Goal: Transaction & Acquisition: Book appointment/travel/reservation

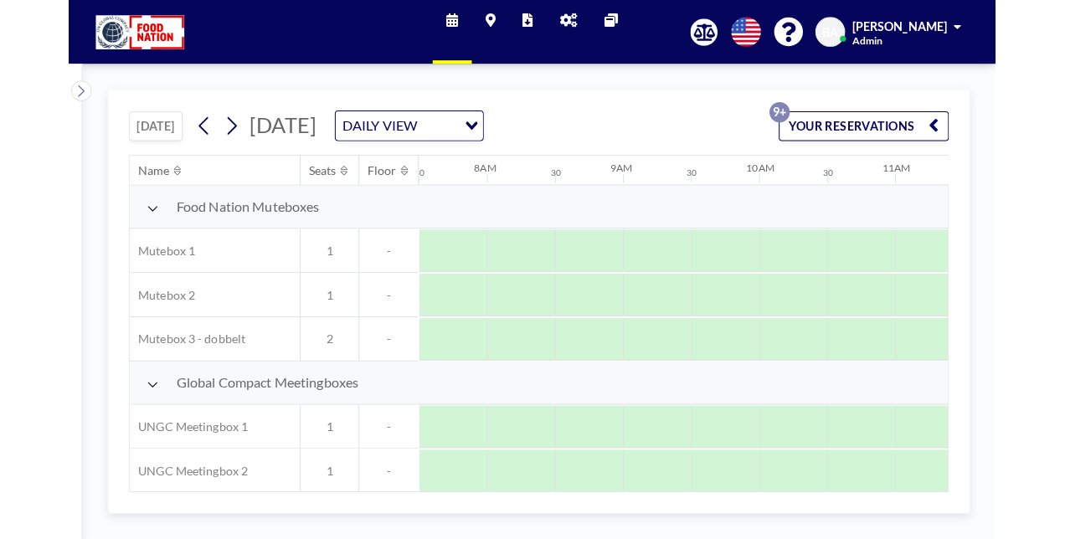
scroll to position [0, 1005]
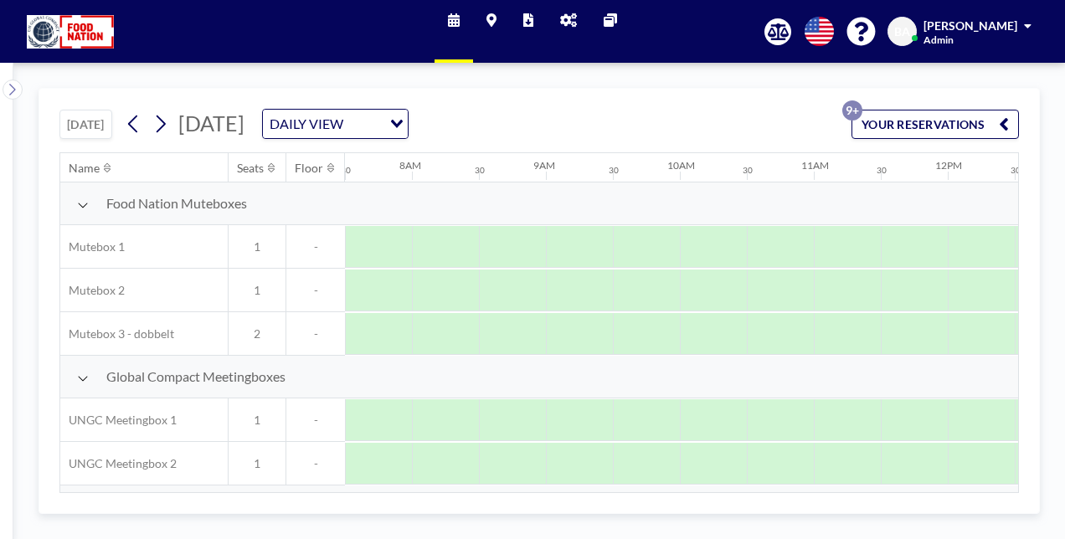
click at [923, 117] on button "YOUR RESERVATIONS 9+" at bounding box center [934, 124] width 167 height 29
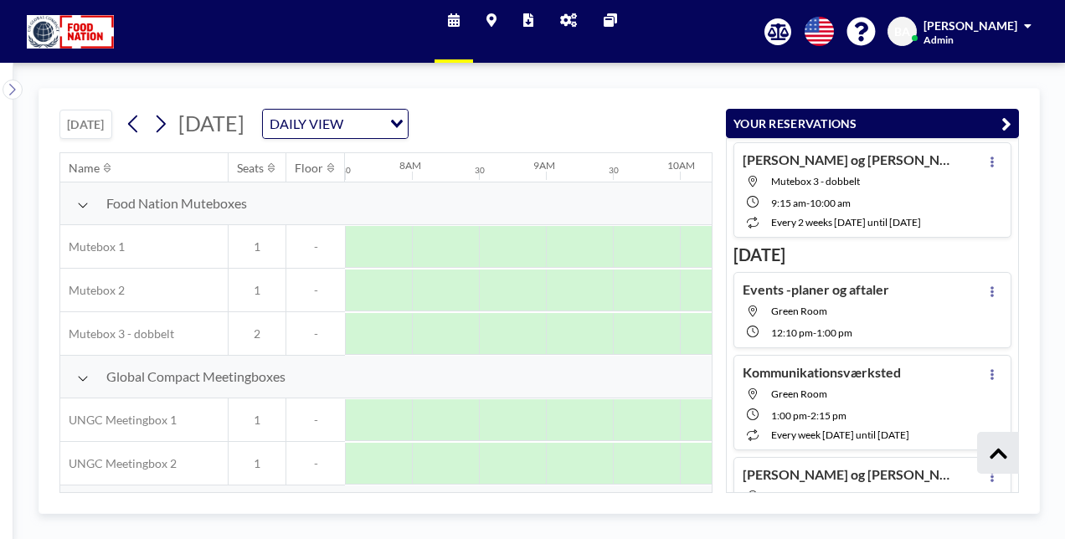
scroll to position [1018, 0]
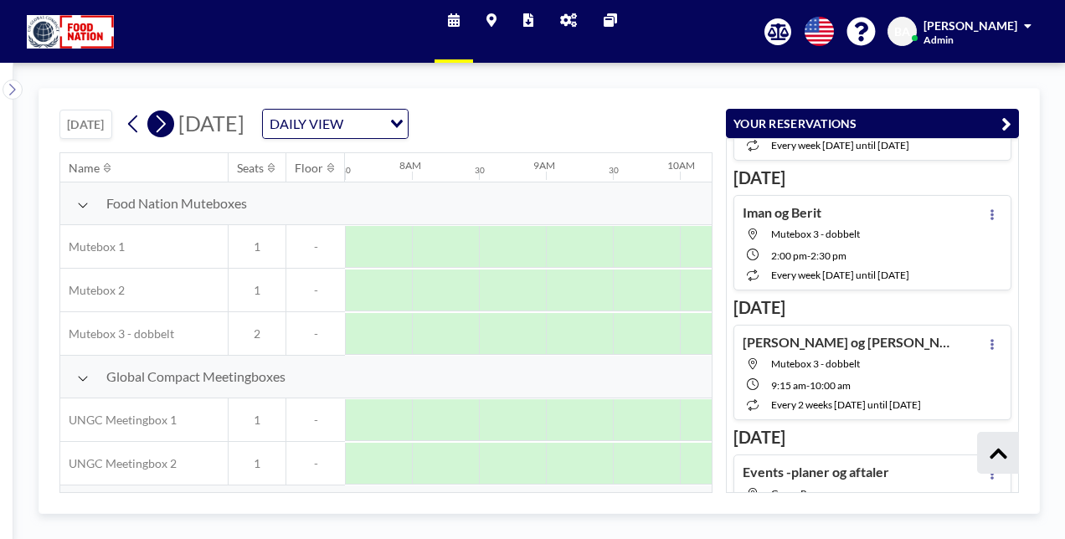
click at [162, 122] on icon at bounding box center [160, 123] width 16 height 25
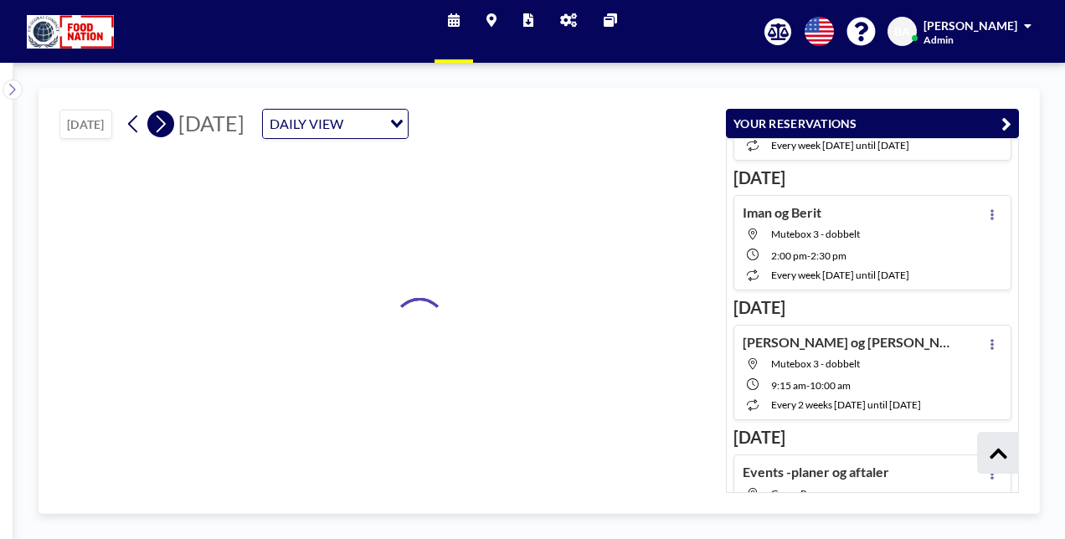
click at [162, 122] on icon at bounding box center [160, 123] width 16 height 25
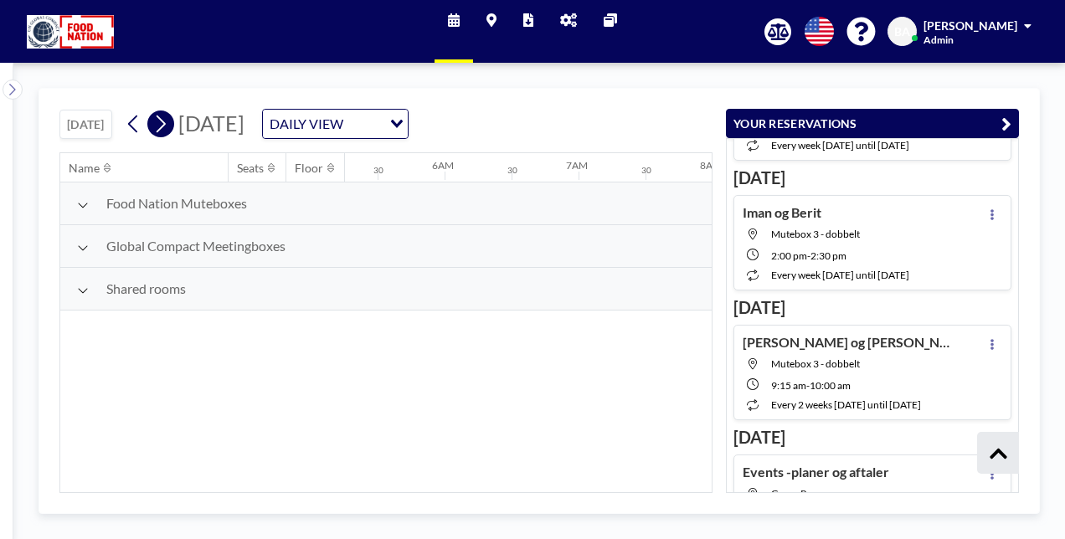
click at [162, 122] on icon at bounding box center [160, 123] width 16 height 25
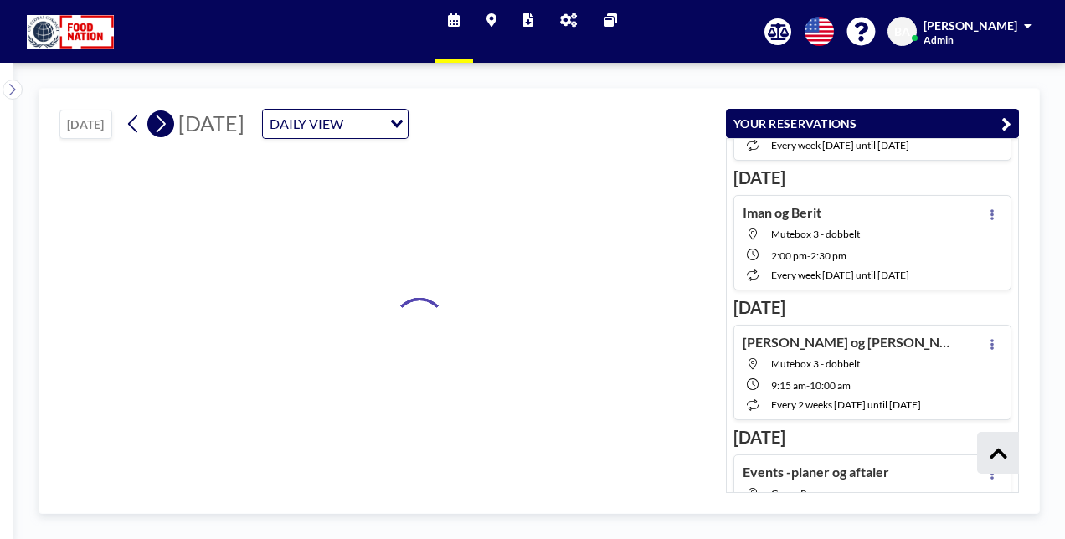
click at [162, 122] on icon at bounding box center [160, 123] width 16 height 25
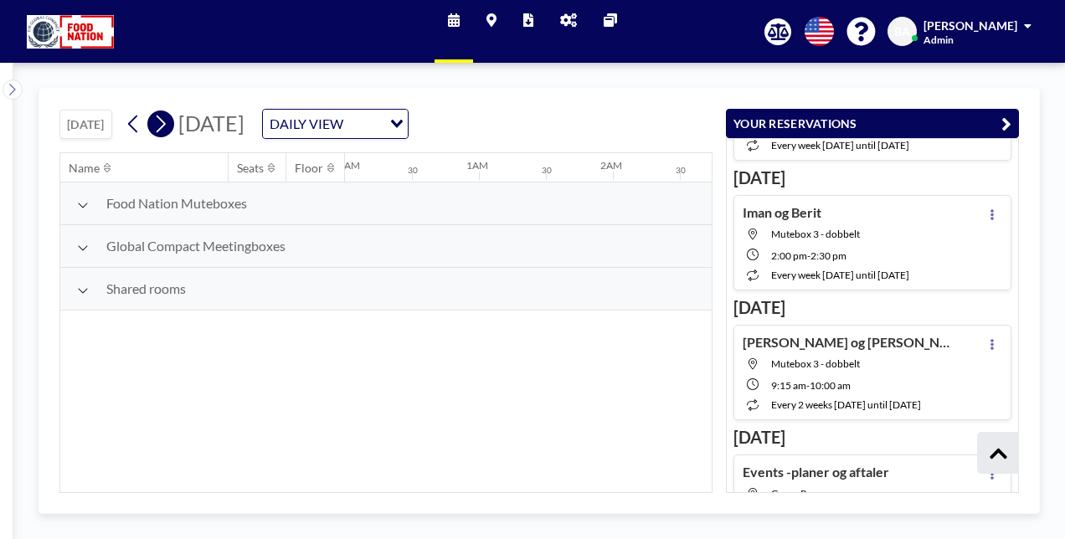
scroll to position [0, 0]
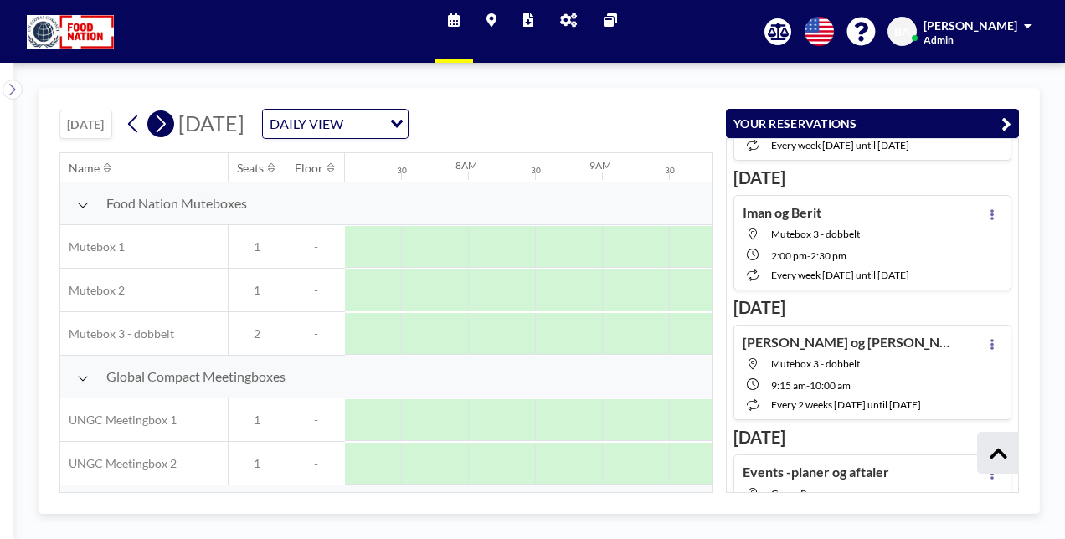
click at [162, 122] on icon at bounding box center [160, 123] width 16 height 25
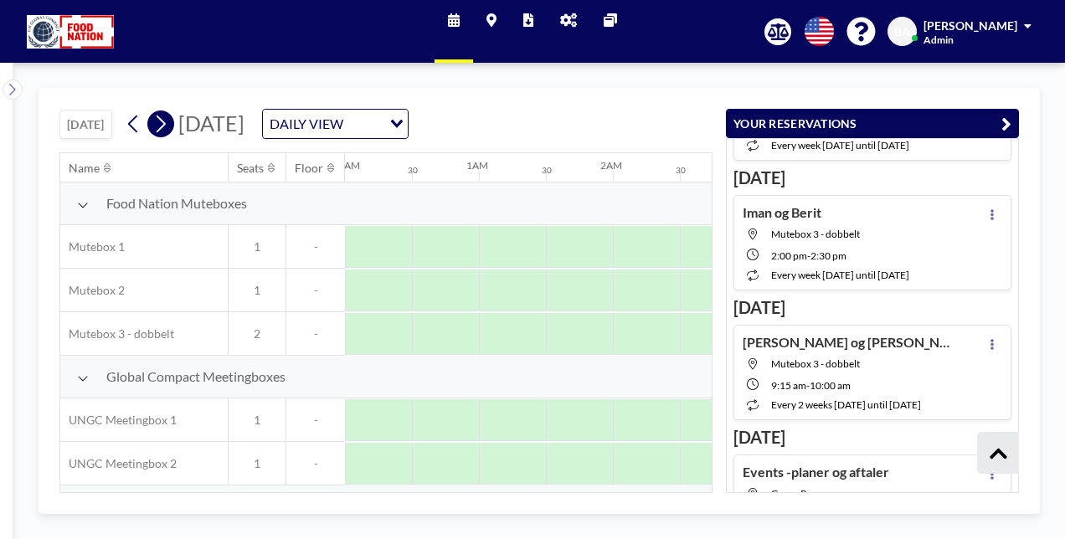
click at [162, 122] on icon at bounding box center [160, 123] width 16 height 25
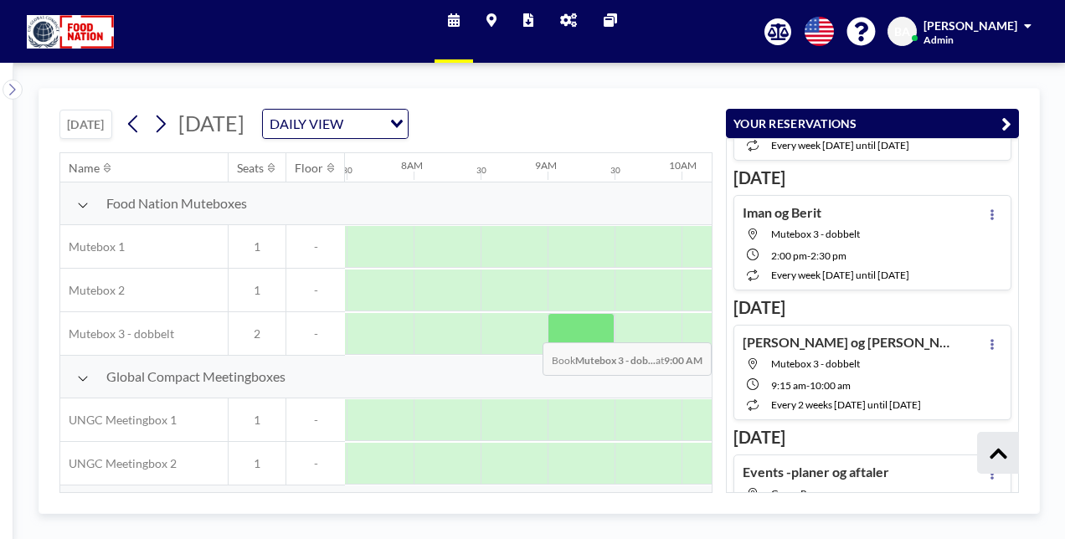
scroll to position [0, 1005]
click at [1009, 121] on icon "button" at bounding box center [1006, 124] width 10 height 20
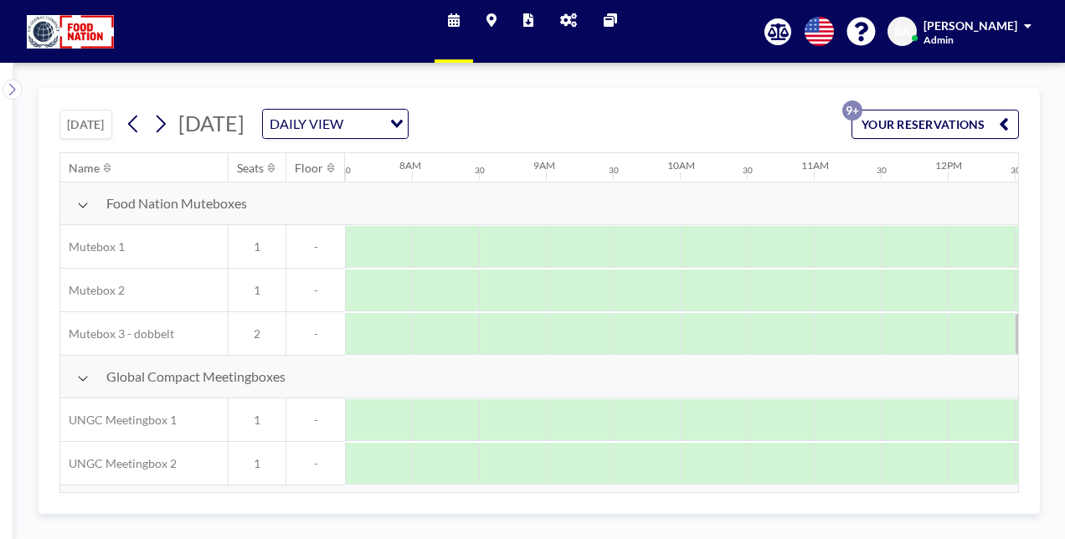
drag, startPoint x: 576, startPoint y: 484, endPoint x: 613, endPoint y: 486, distance: 36.9
click at [613, 486] on div "Name Seats Floor 12AM 30 1AM 30 2AM 30 3AM 30 4AM 30 5AM 30 6AM 30 7AM 30 8AM 3…" at bounding box center [539, 322] width 958 height 339
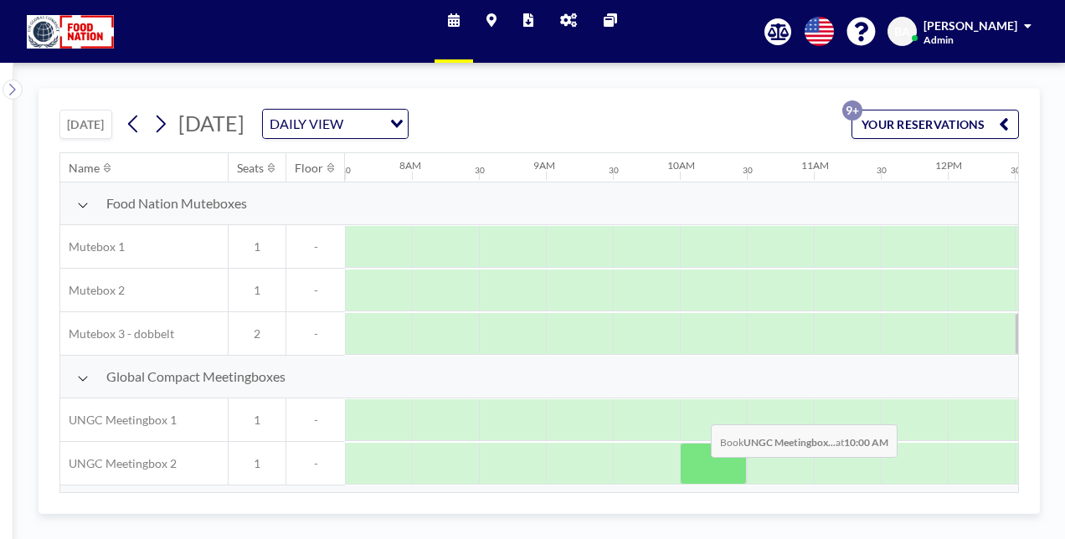
click at [697, 468] on div at bounding box center [713, 464] width 67 height 42
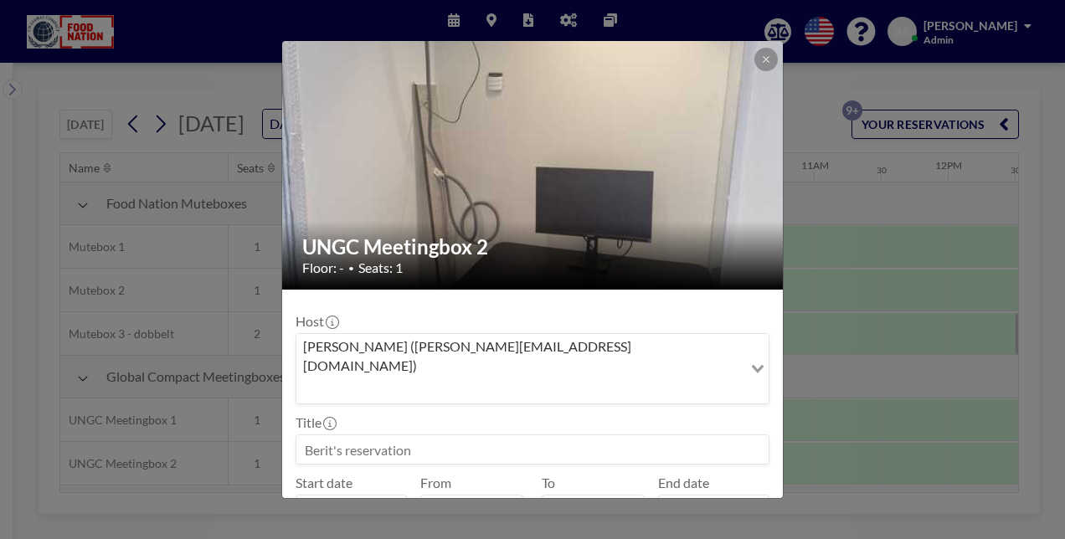
click at [697, 495] on input "[DATE]" at bounding box center [713, 509] width 111 height 28
click at [627, 506] on icon at bounding box center [631, 510] width 8 height 8
click at [525, 337] on div "11:00 am" at bounding box center [553, 352] width 196 height 30
type input "11:00 am"
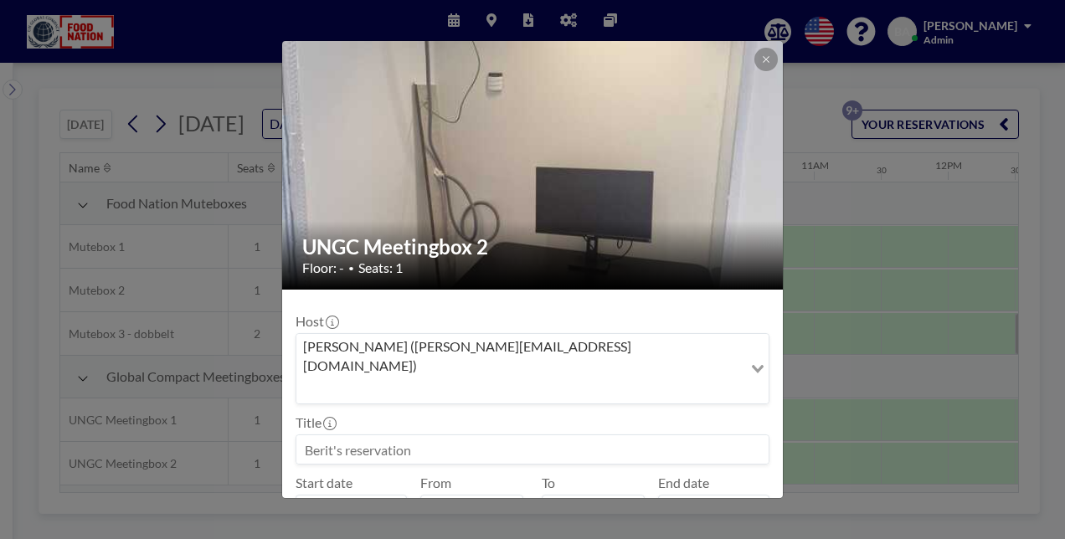
scroll to position [655, 0]
click at [444, 435] on input at bounding box center [532, 449] width 472 height 28
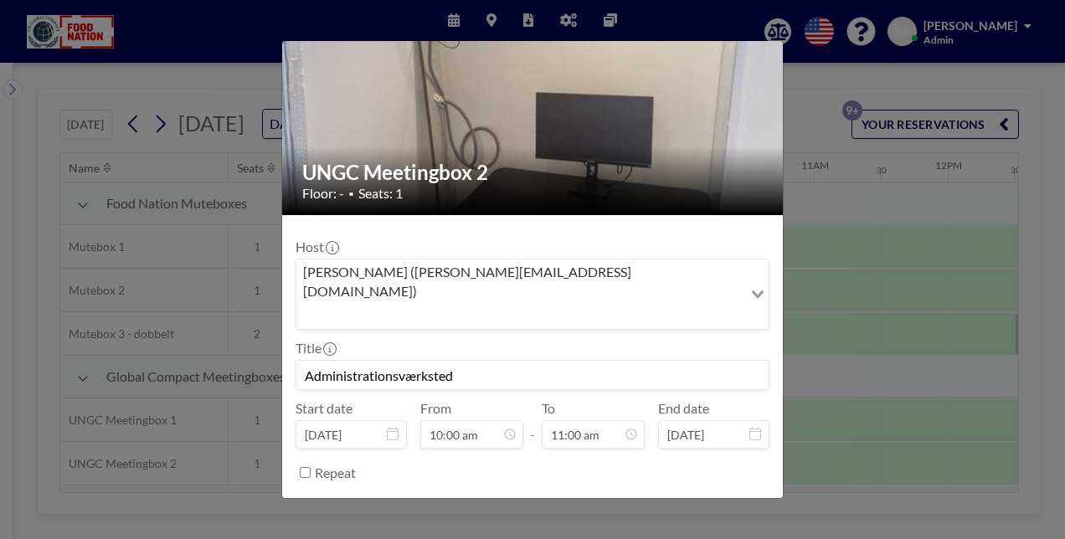
type input "Administrationsværksted"
click at [727, 500] on button "BOOK NOW" at bounding box center [727, 514] width 85 height 29
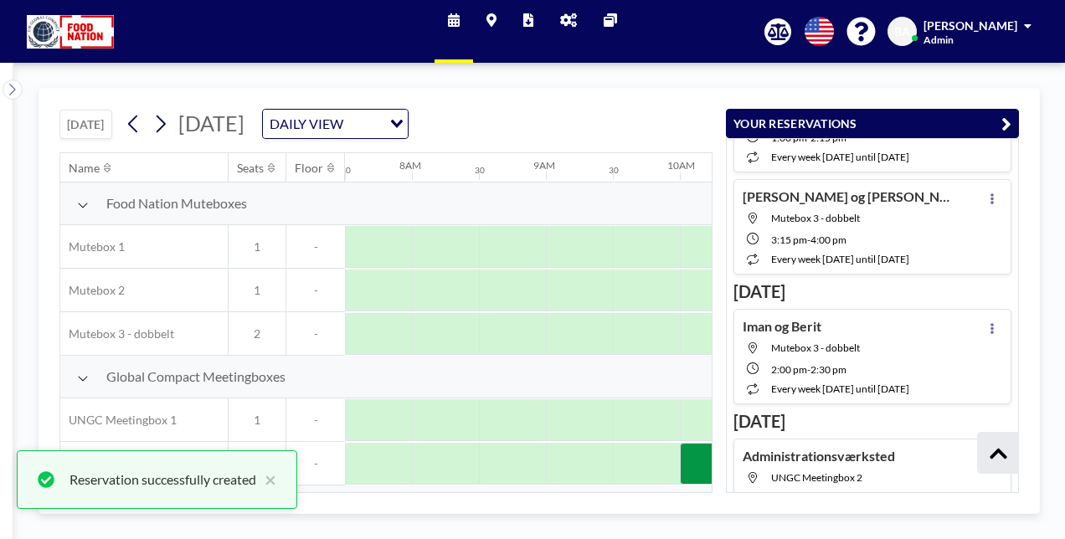
scroll to position [947, 0]
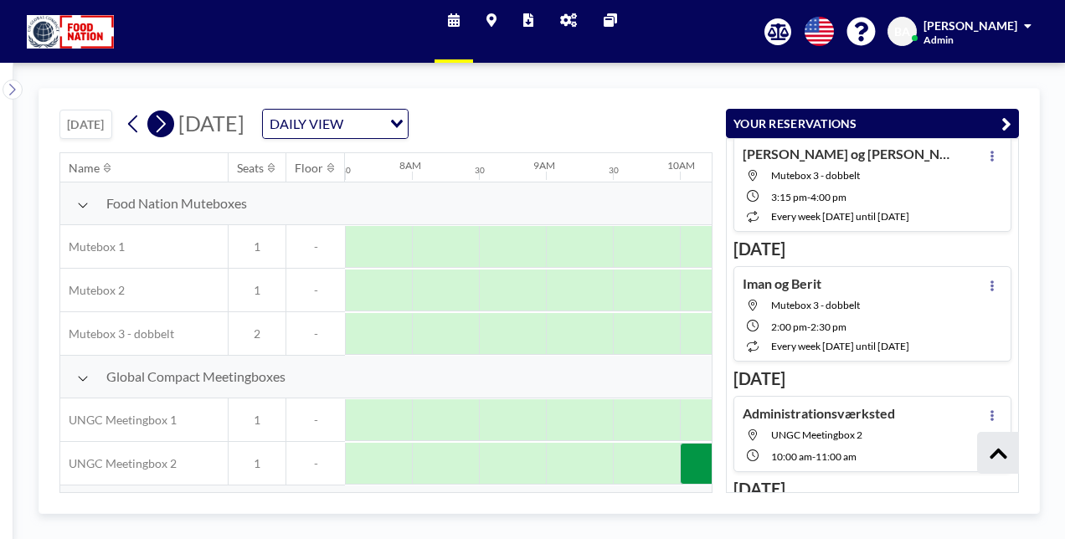
click at [168, 121] on icon at bounding box center [160, 123] width 16 height 25
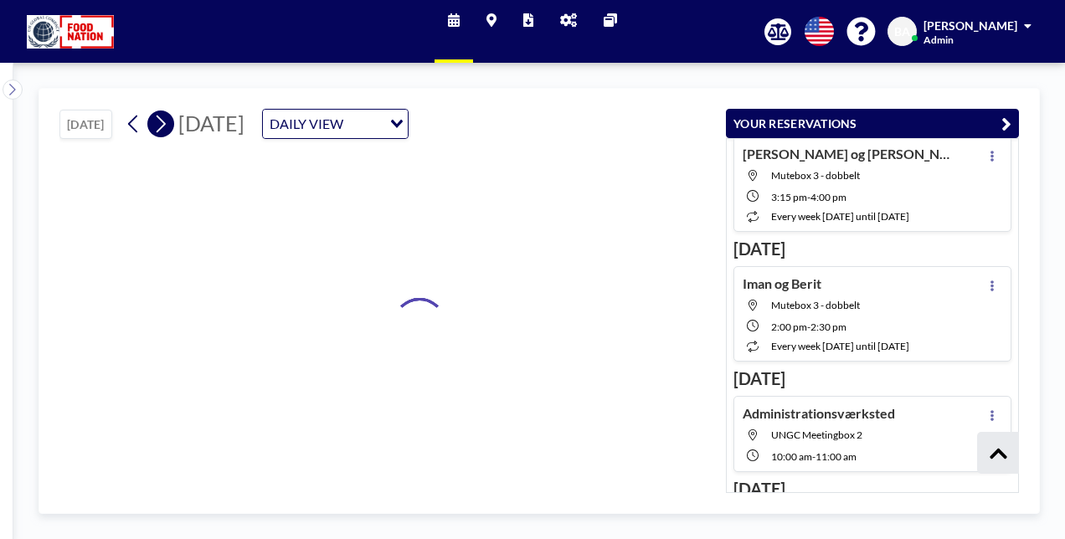
click at [168, 121] on icon at bounding box center [160, 123] width 16 height 25
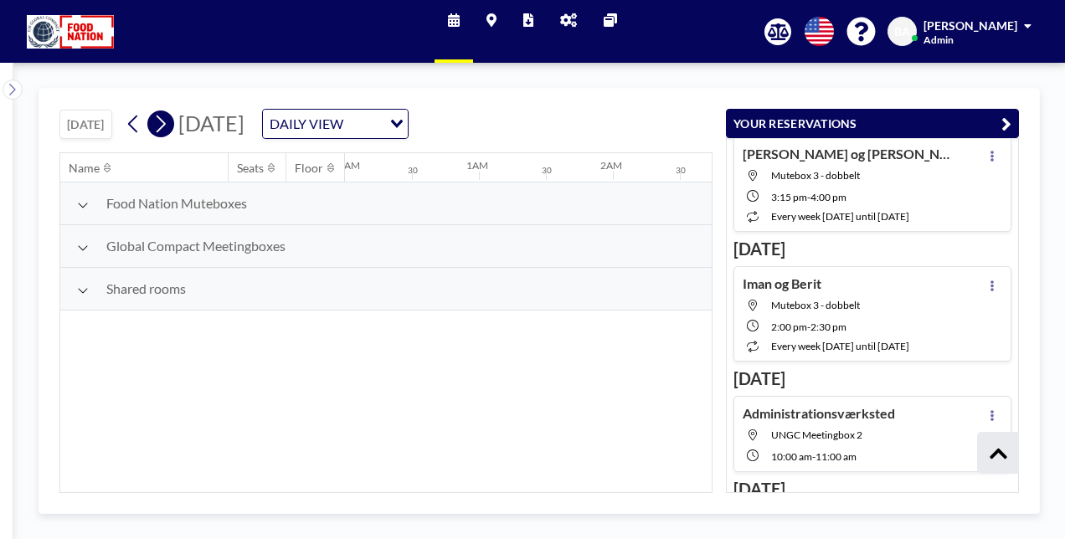
click at [168, 121] on icon at bounding box center [160, 123] width 16 height 25
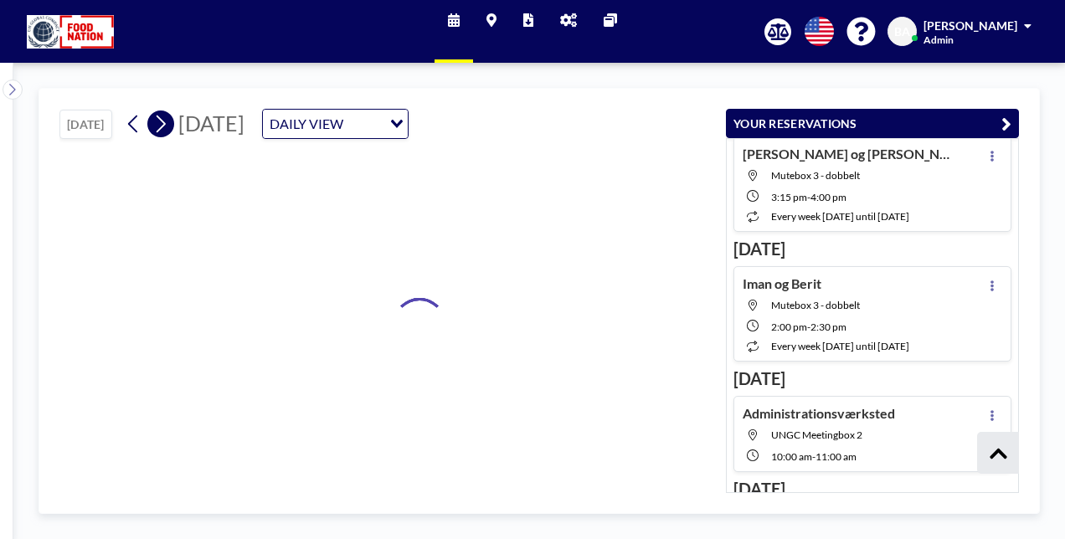
click at [168, 121] on icon at bounding box center [160, 123] width 16 height 25
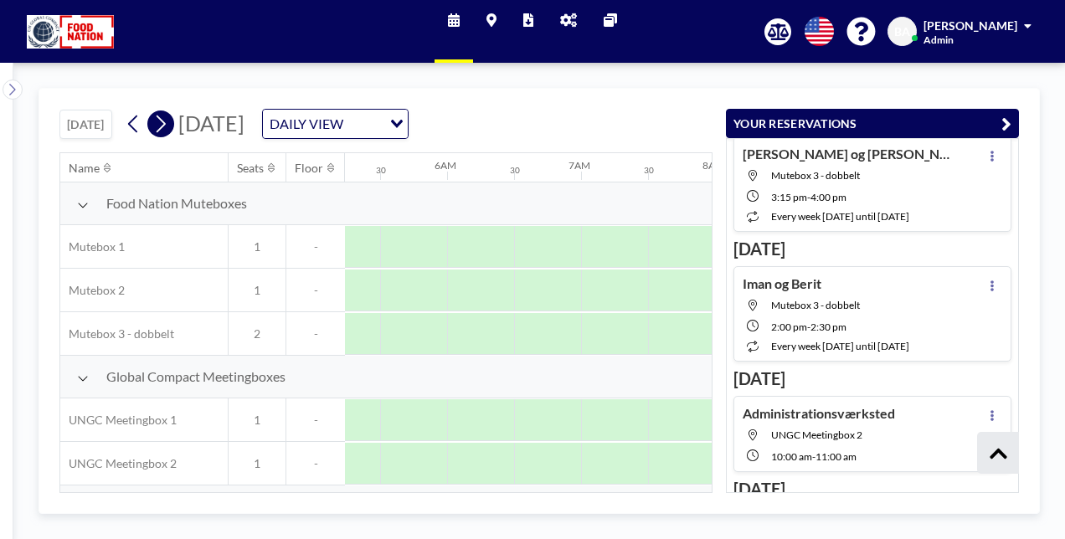
scroll to position [0, 995]
click at [168, 121] on icon at bounding box center [160, 123] width 16 height 25
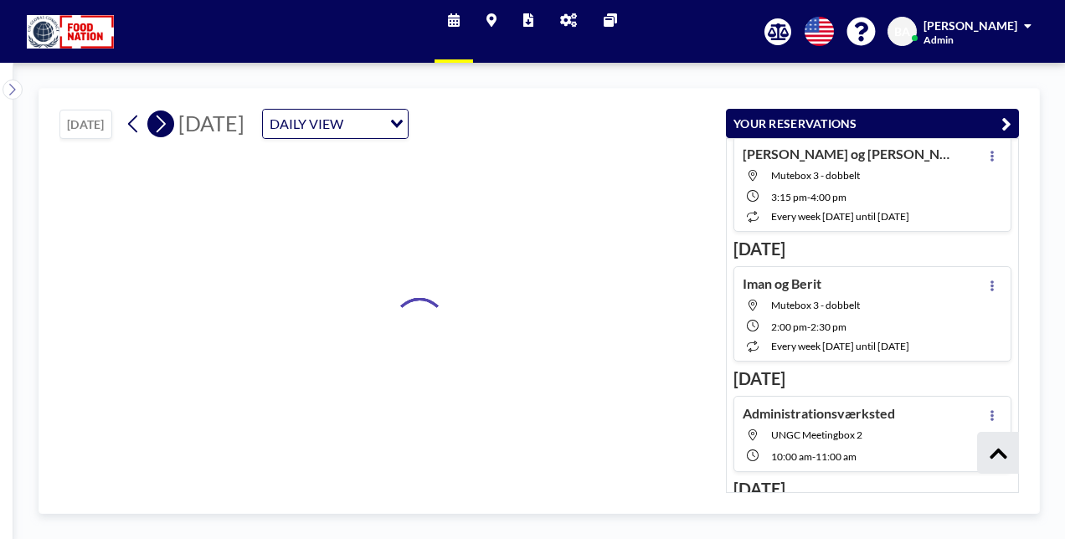
click at [168, 121] on icon at bounding box center [160, 123] width 16 height 25
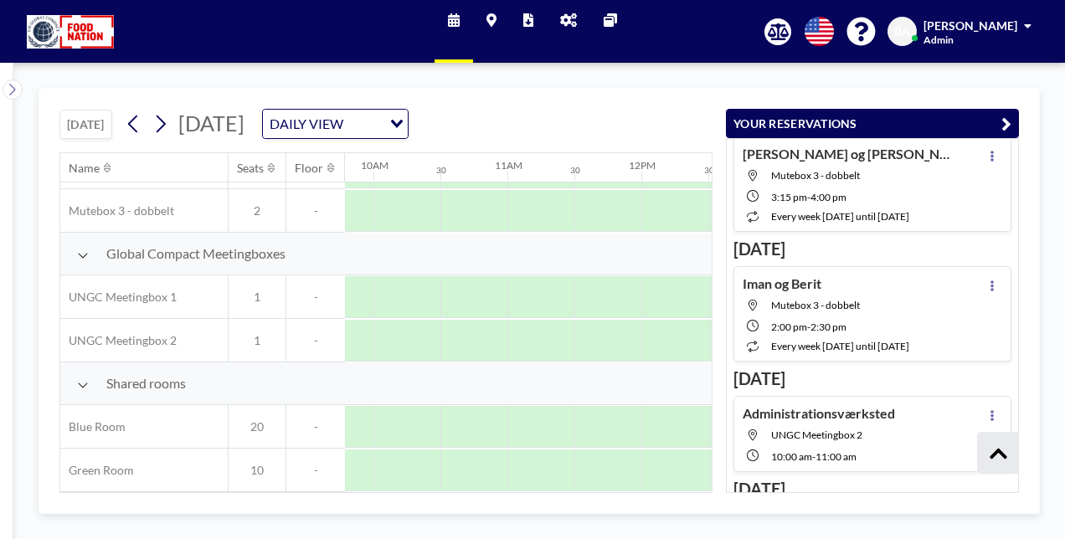
scroll to position [128, 1301]
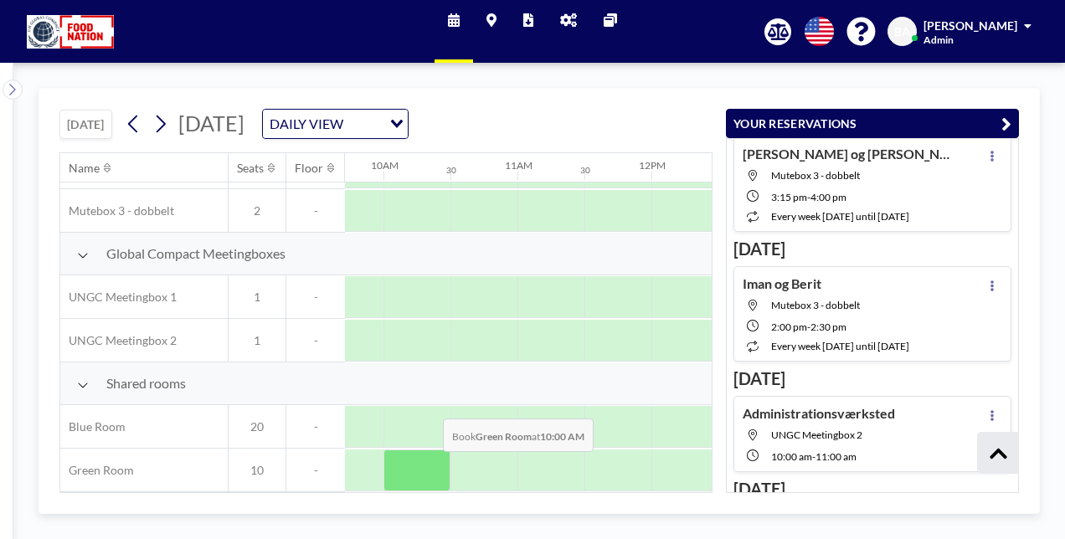
click at [429, 462] on div at bounding box center [416, 471] width 67 height 42
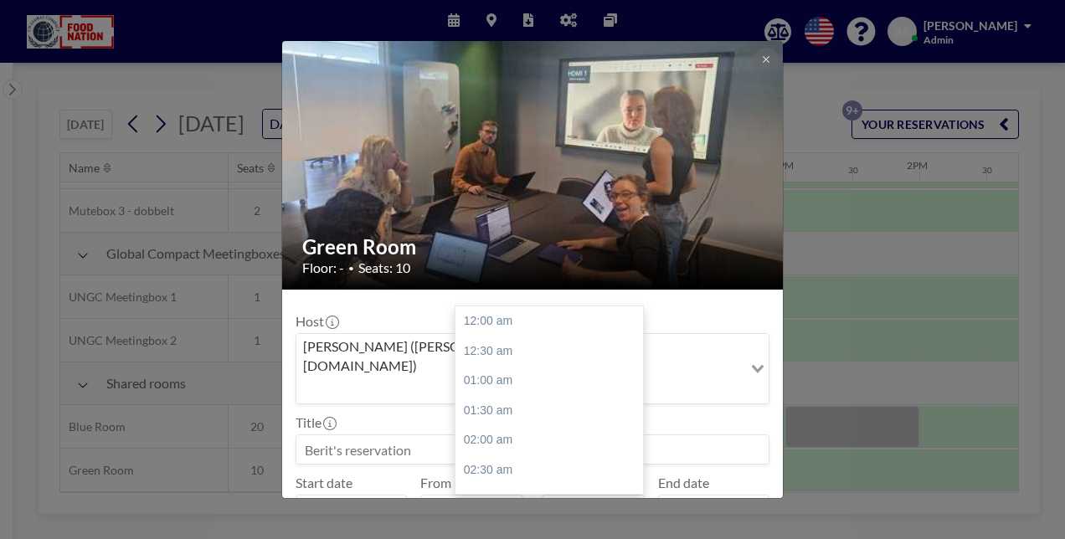
scroll to position [625, 0]
click at [595, 495] on input "10:30 am" at bounding box center [593, 509] width 103 height 28
click at [512, 337] on div "11:00 am" at bounding box center [553, 352] width 196 height 30
type input "11:00 am"
click at [347, 435] on input at bounding box center [532, 449] width 472 height 28
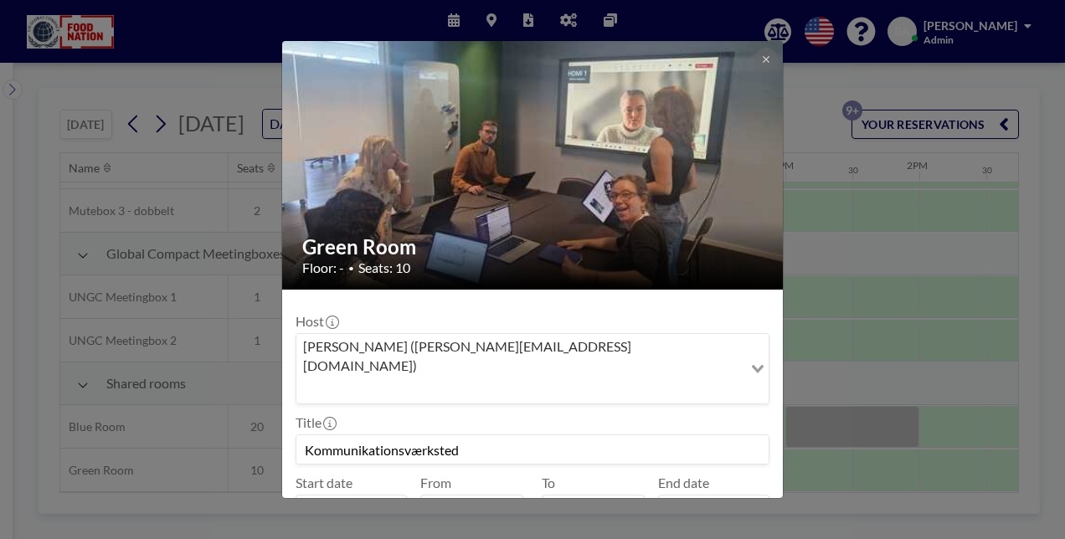
type input "Kommunikationsværksted"
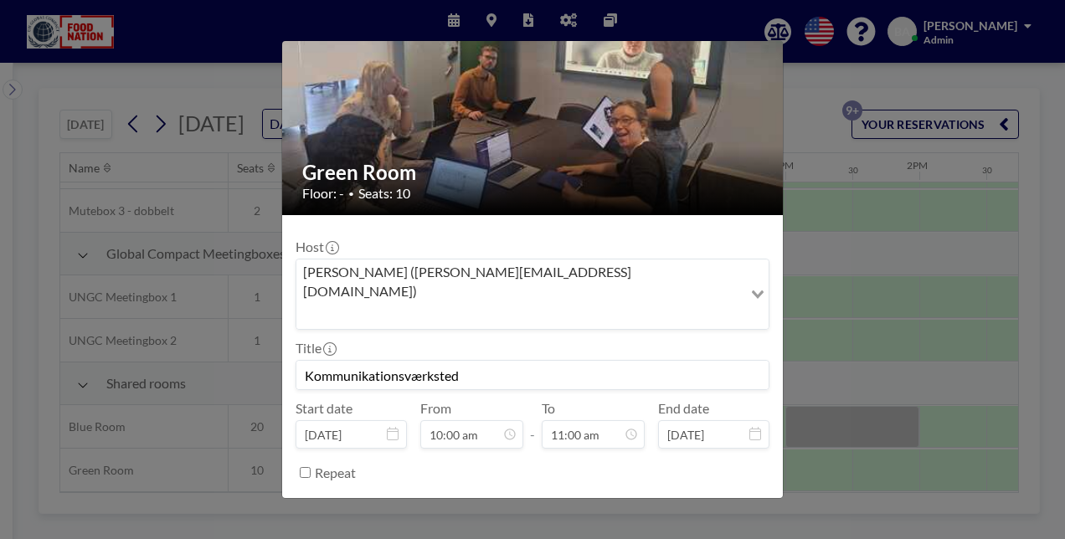
scroll to position [655, 0]
click at [718, 500] on button "BOOK NOW" at bounding box center [727, 514] width 85 height 29
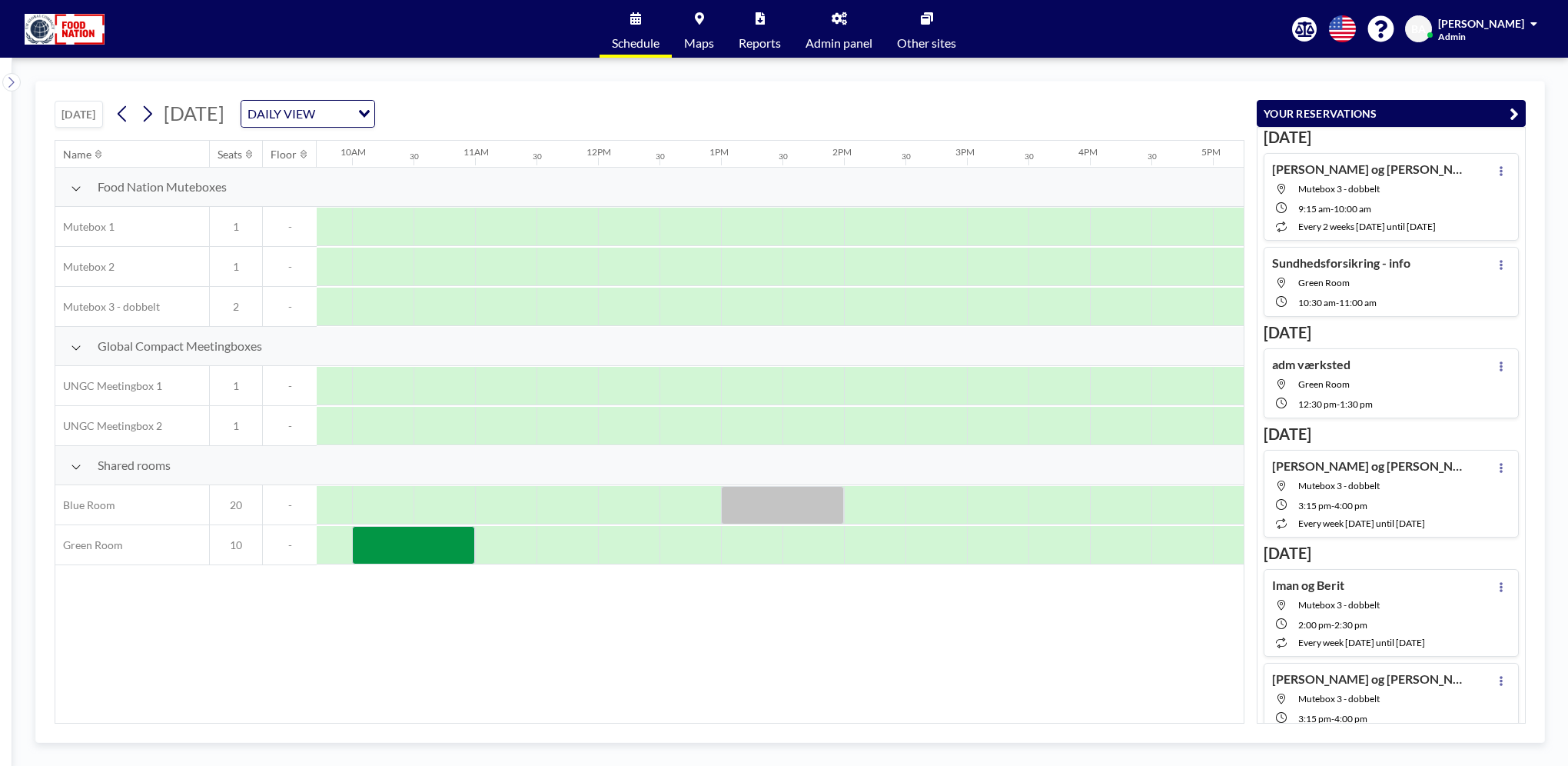
click at [1379, 390] on div "adm [GEOGRAPHIC_DATA] 12:30 PM - 1:30 PM" at bounding box center [1391, 383] width 255 height 70
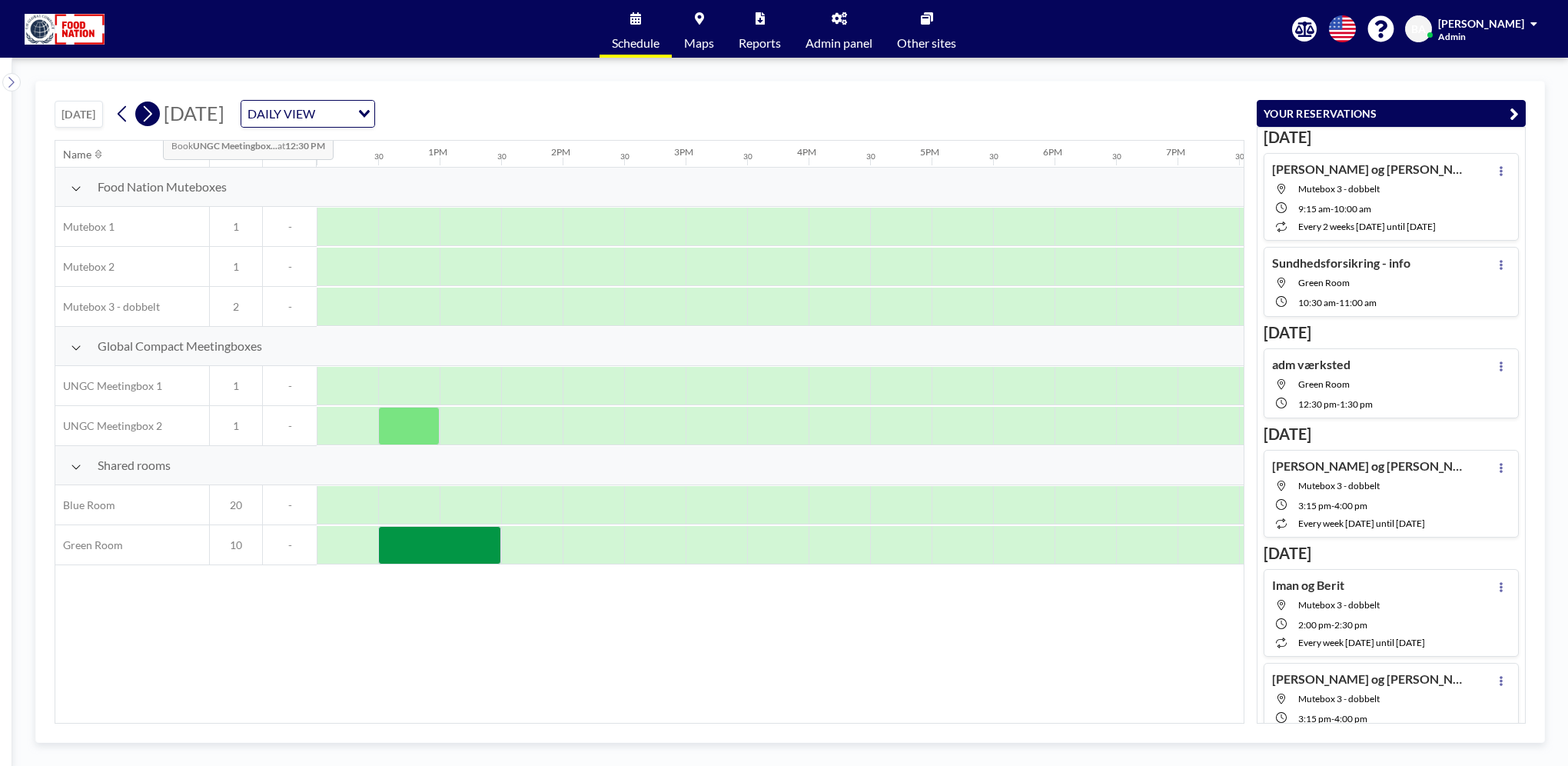
click at [151, 117] on icon at bounding box center [148, 115] width 8 height 17
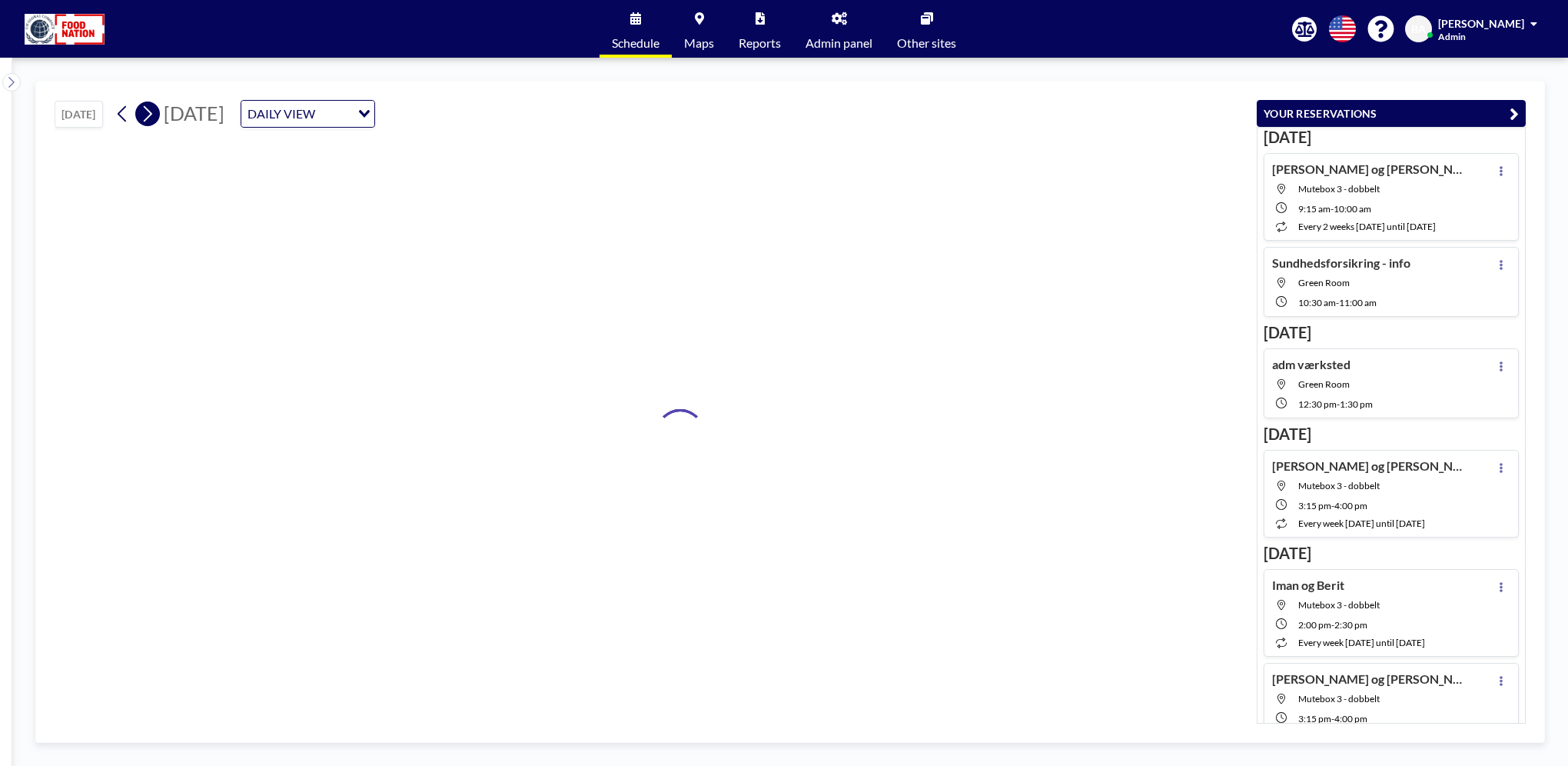
click at [151, 117] on icon at bounding box center [147, 113] width 15 height 23
click at [152, 117] on icon at bounding box center [147, 113] width 15 height 23
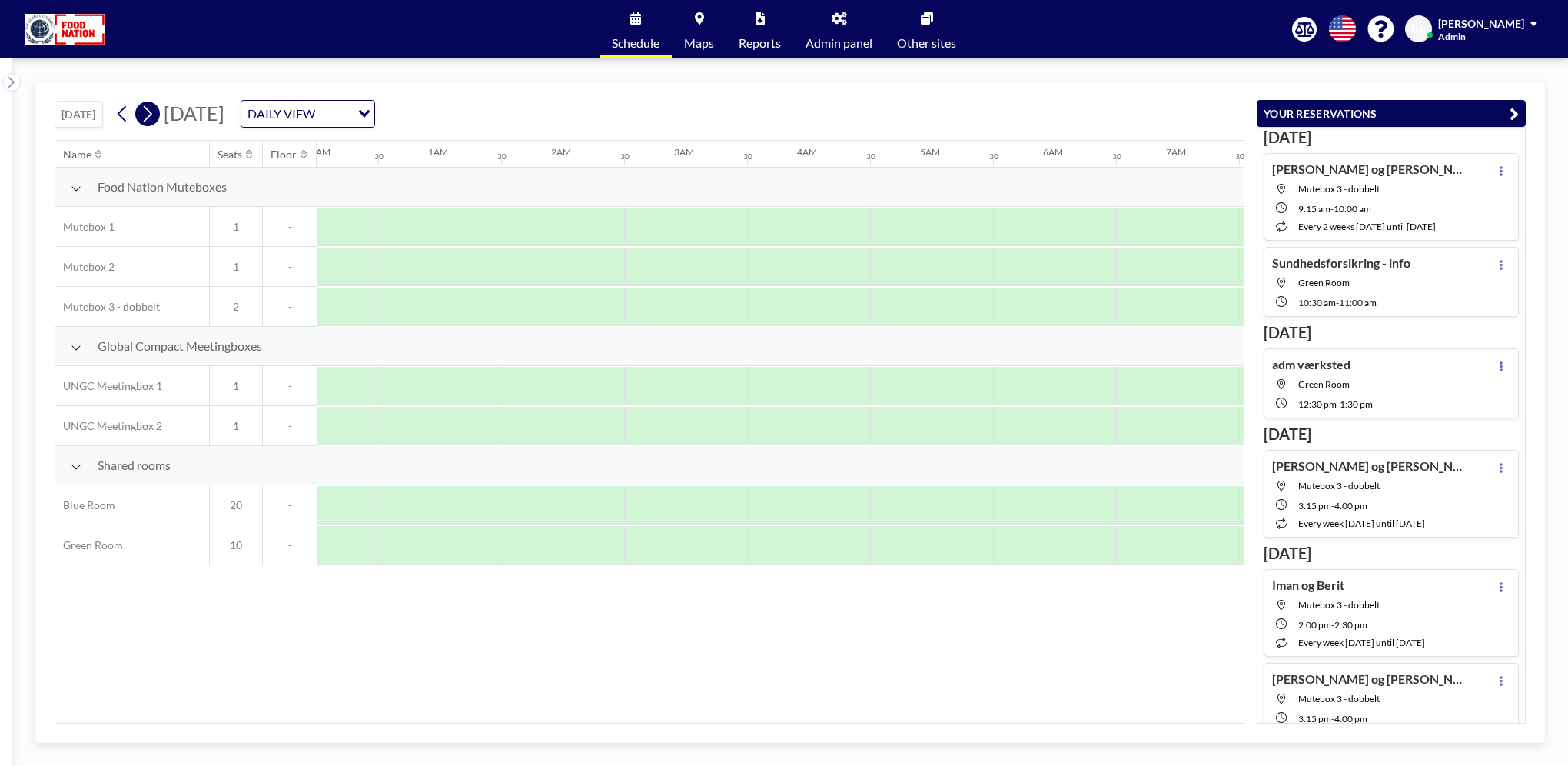
scroll to position [0, 287]
click at [153, 117] on icon at bounding box center [147, 113] width 15 height 23
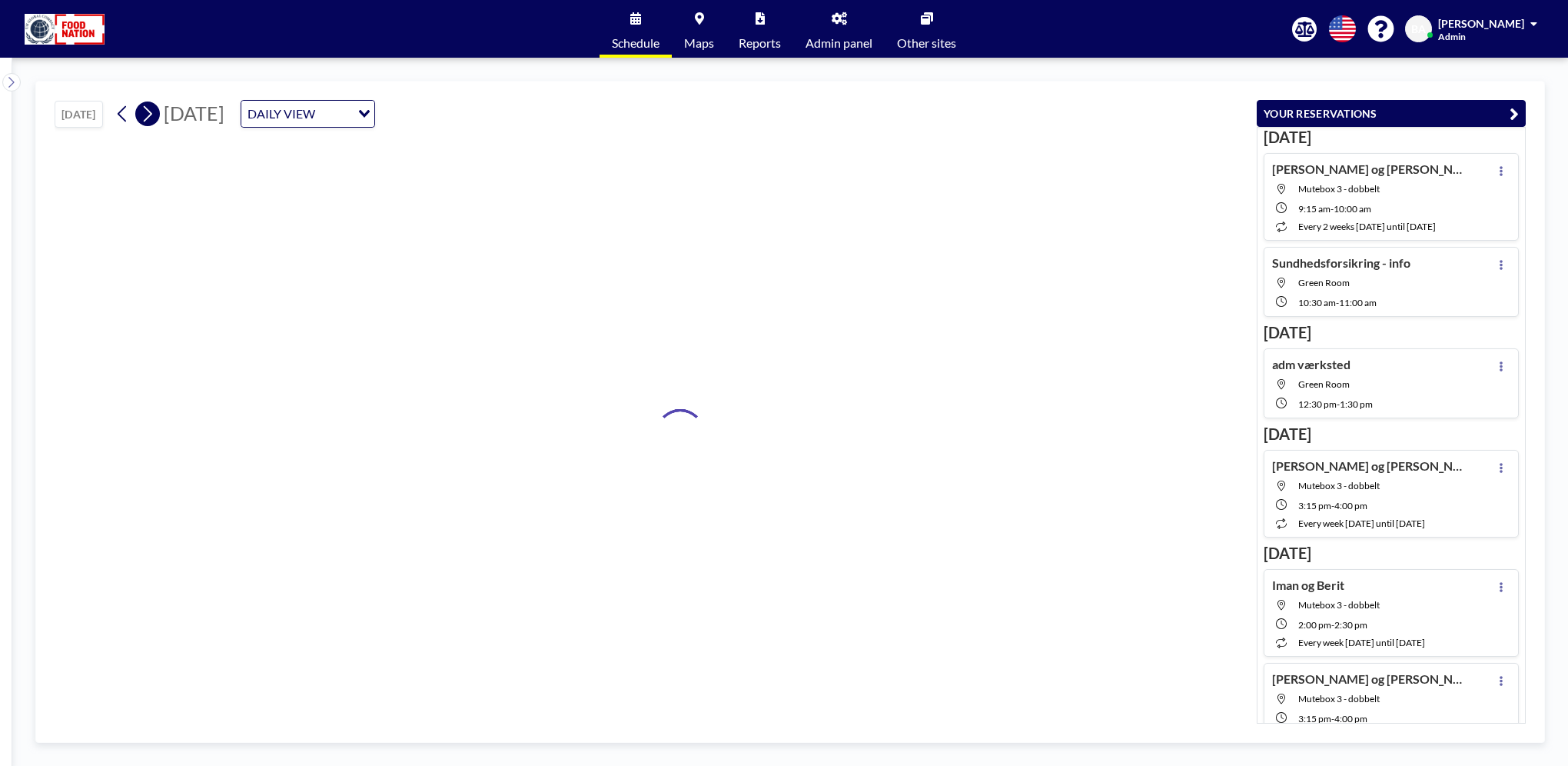
click at [153, 117] on icon at bounding box center [147, 113] width 15 height 23
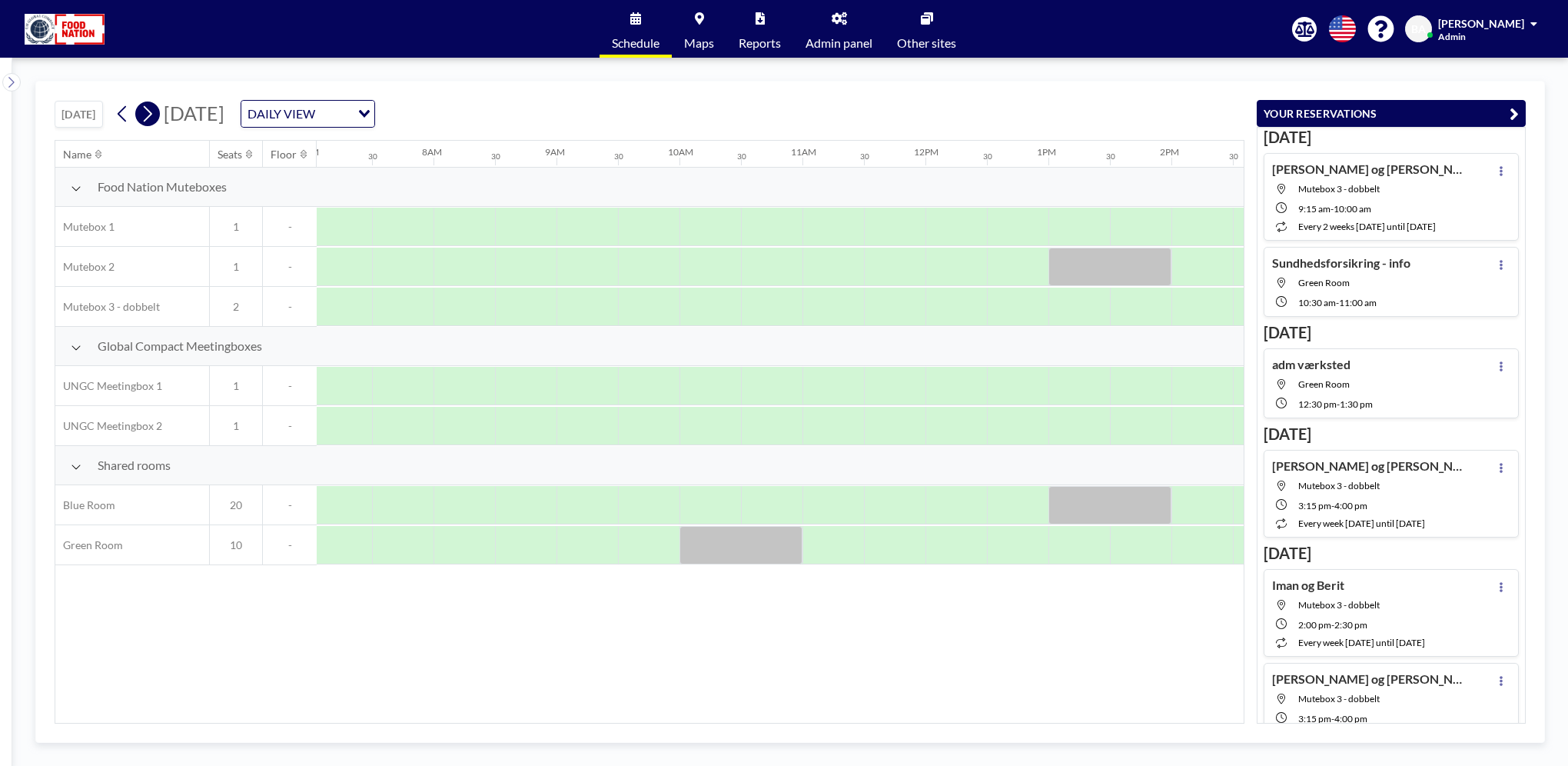
scroll to position [0, 923]
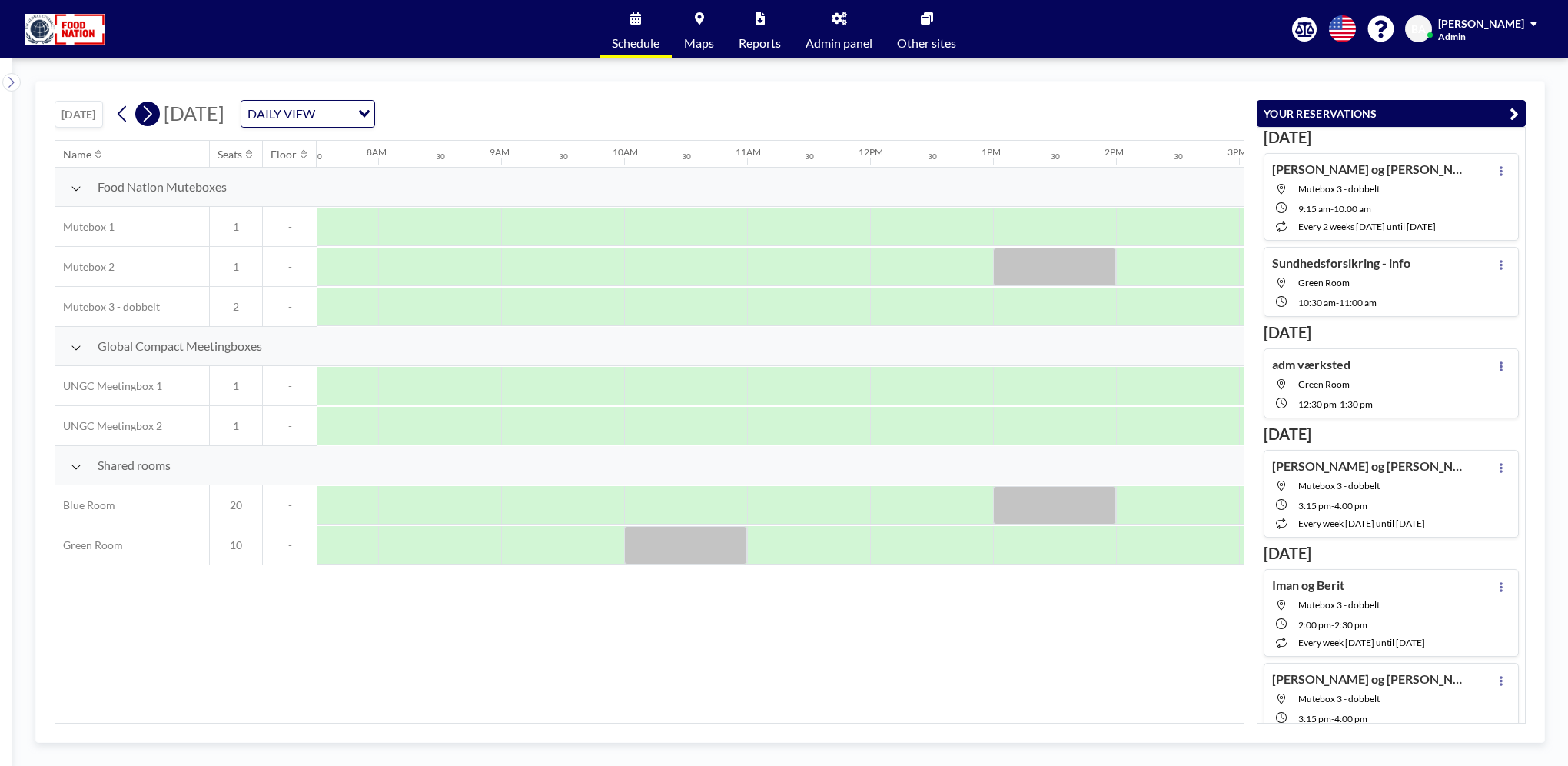
click at [153, 116] on icon at bounding box center [147, 113] width 15 height 23
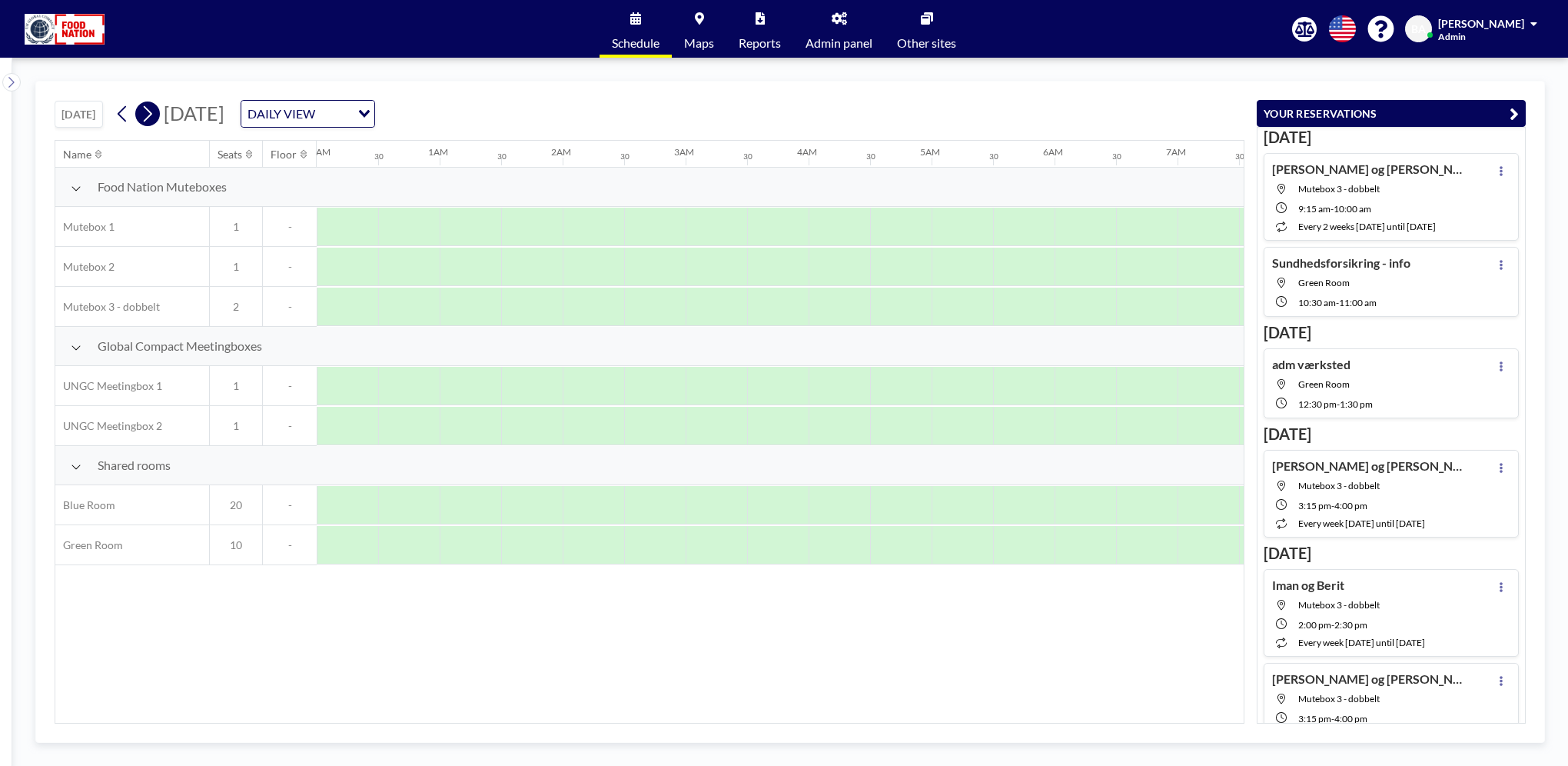
scroll to position [0, 326]
click at [153, 116] on icon at bounding box center [147, 113] width 15 height 23
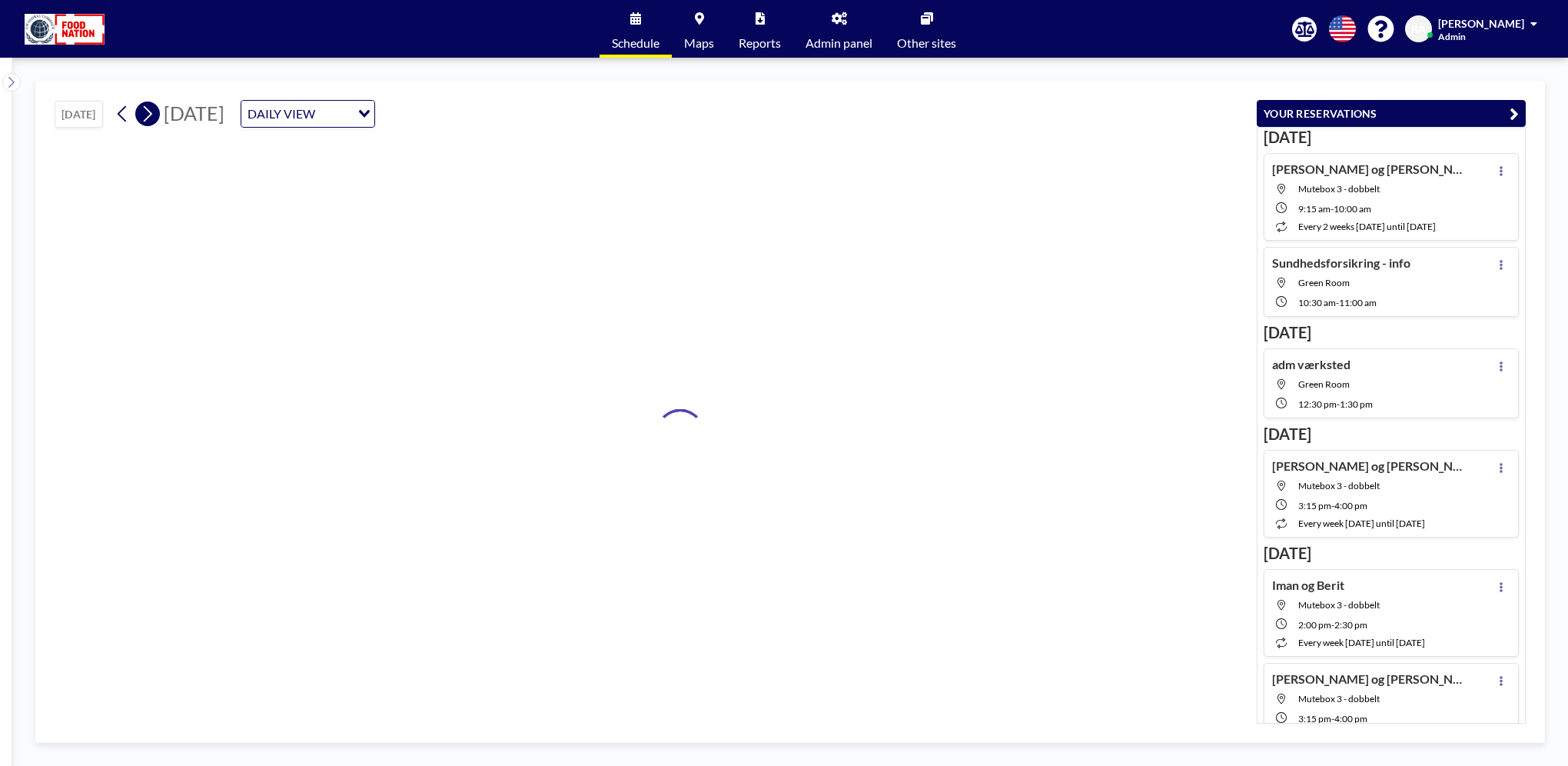
click at [153, 116] on icon at bounding box center [147, 113] width 15 height 23
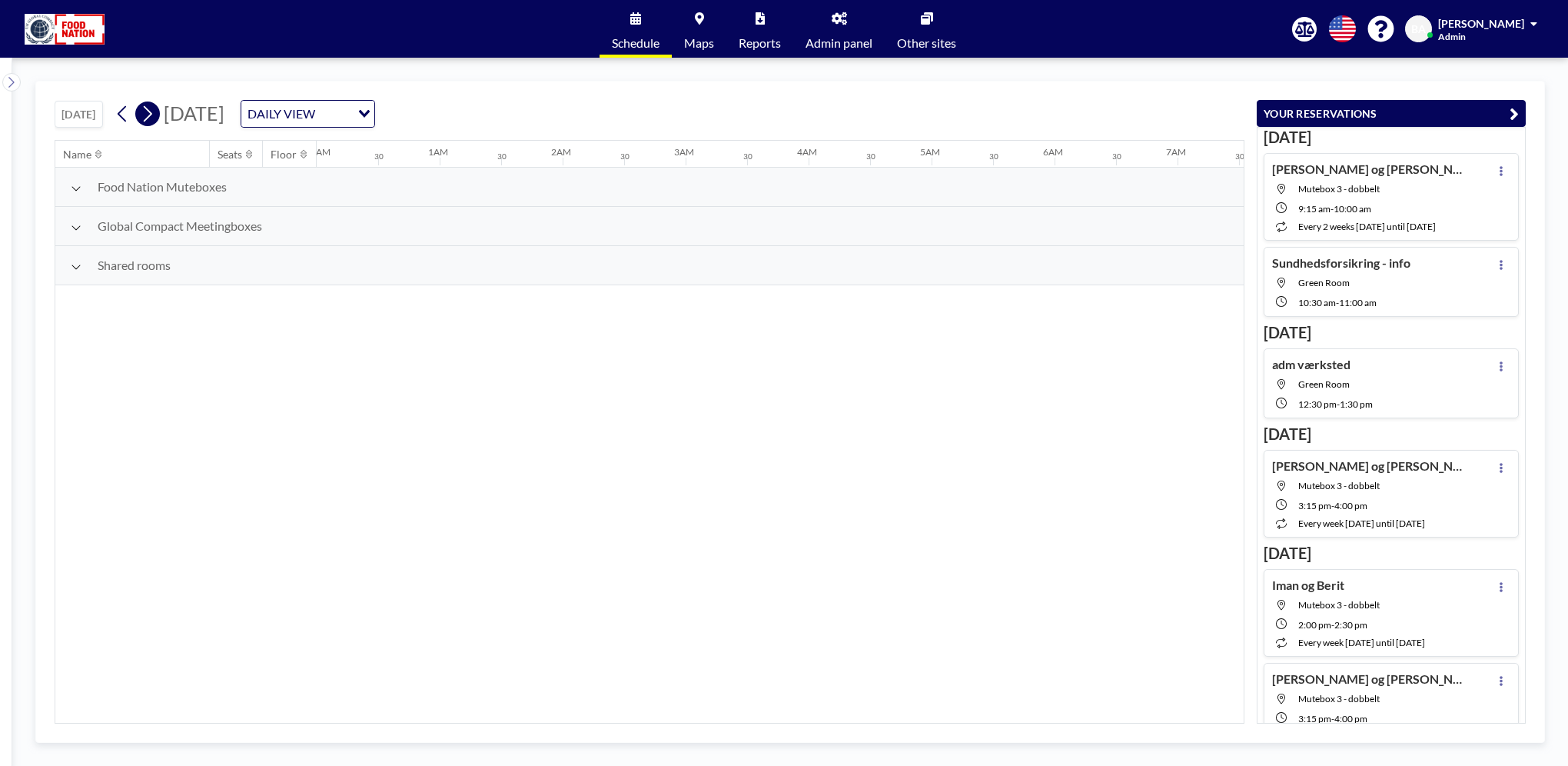
scroll to position [0, 326]
click at [153, 116] on icon at bounding box center [147, 113] width 15 height 23
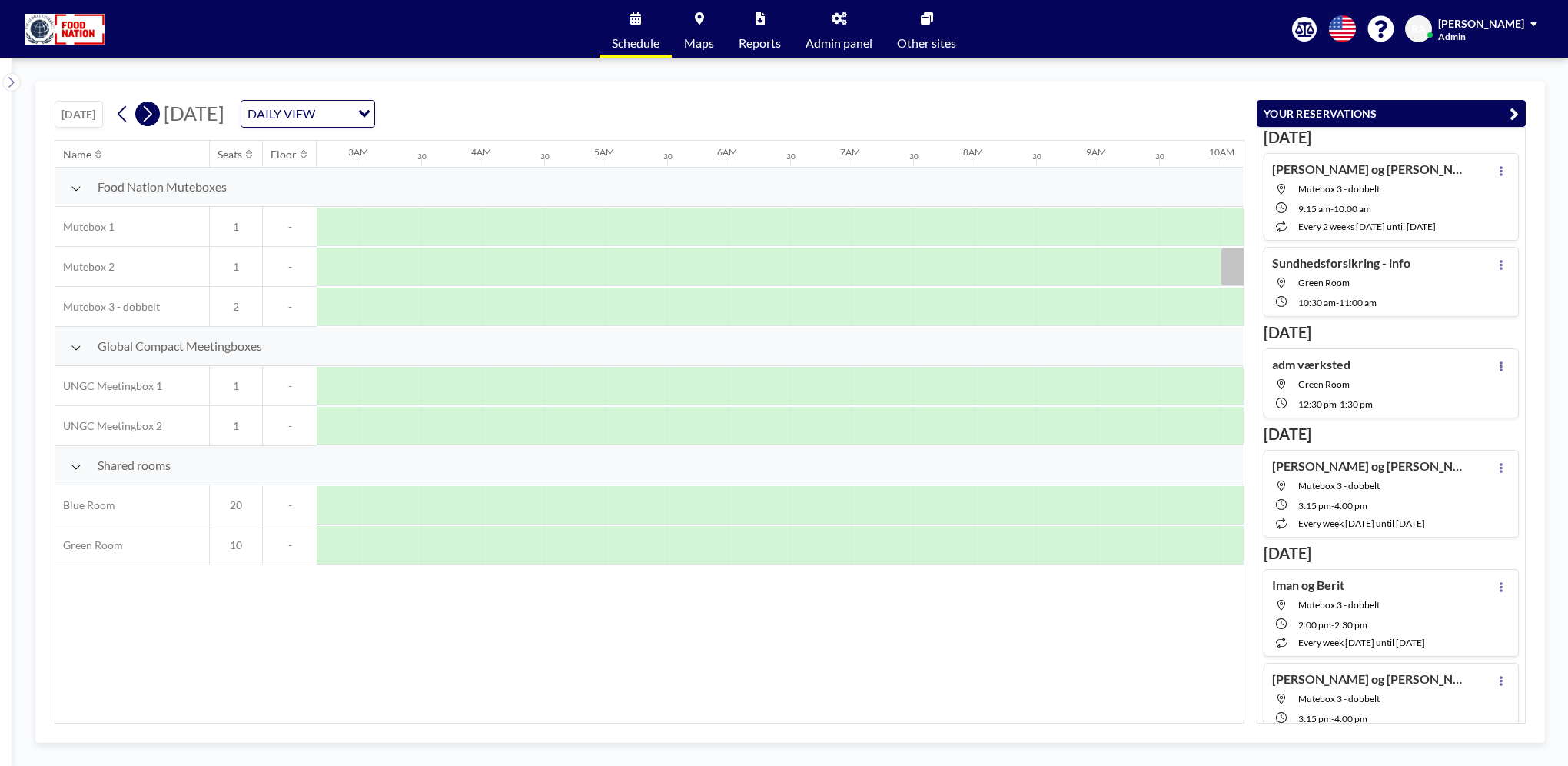
scroll to position [0, 0]
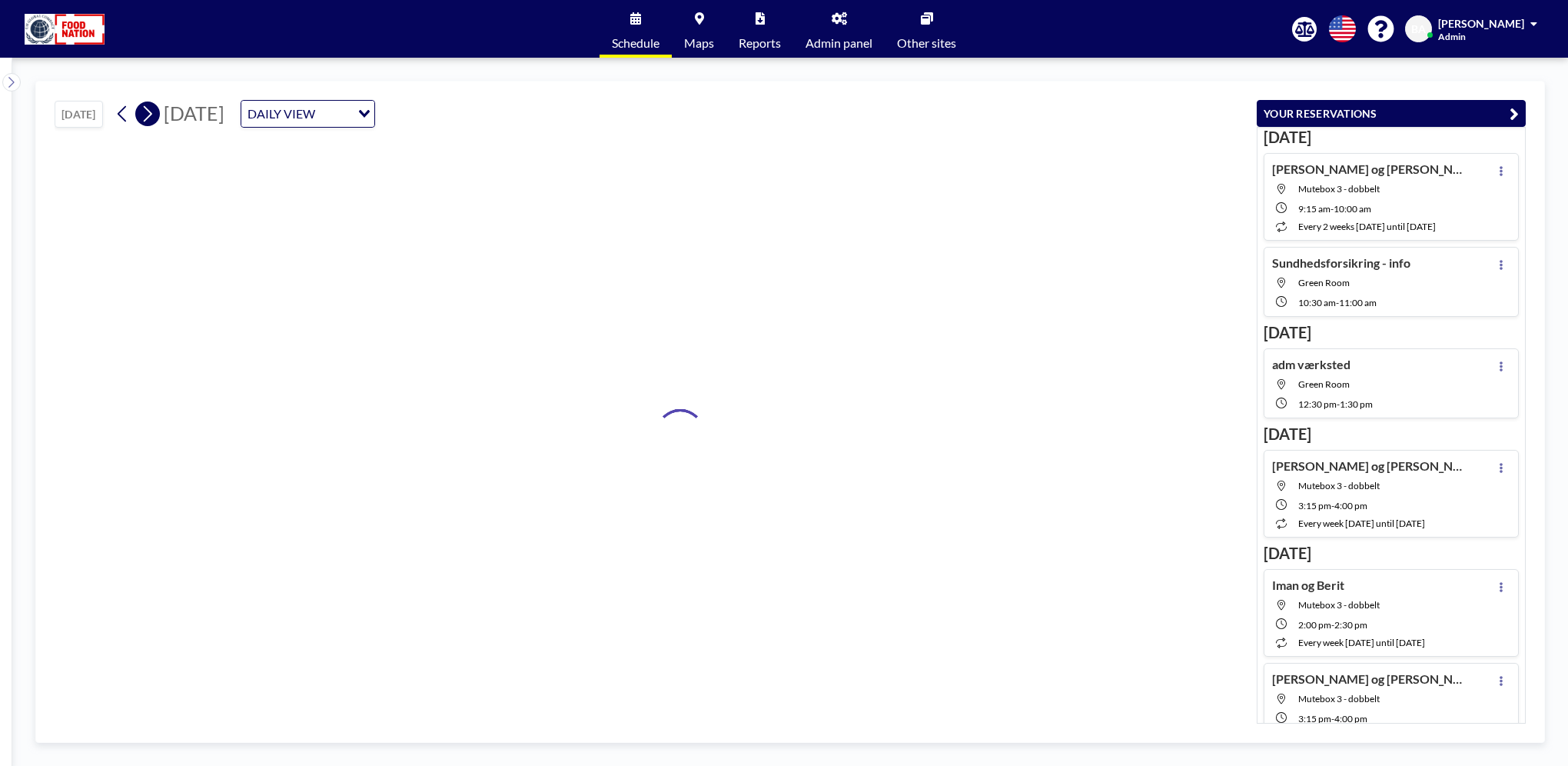
click at [153, 116] on icon at bounding box center [147, 113] width 15 height 23
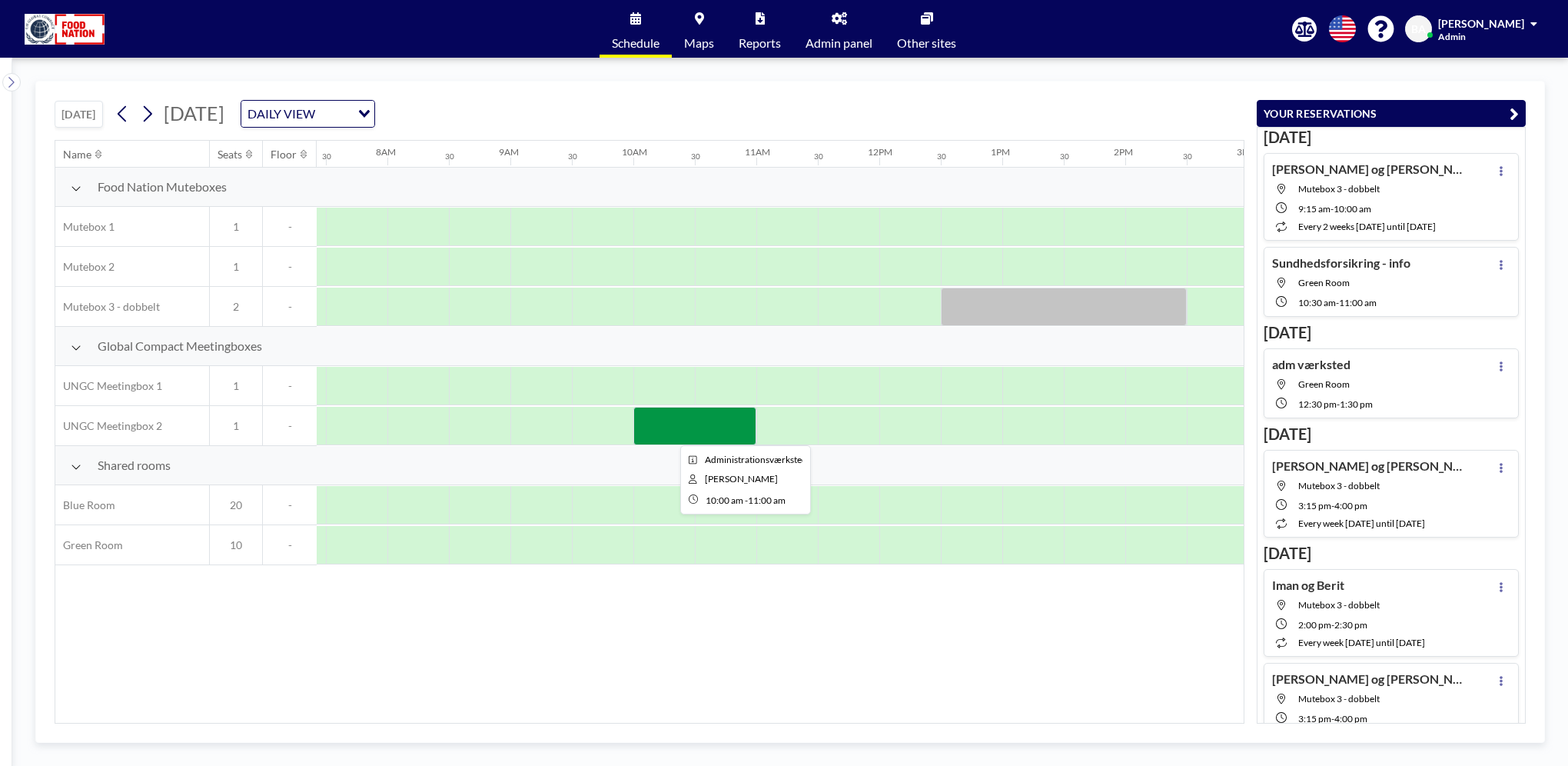
scroll to position [0, 923]
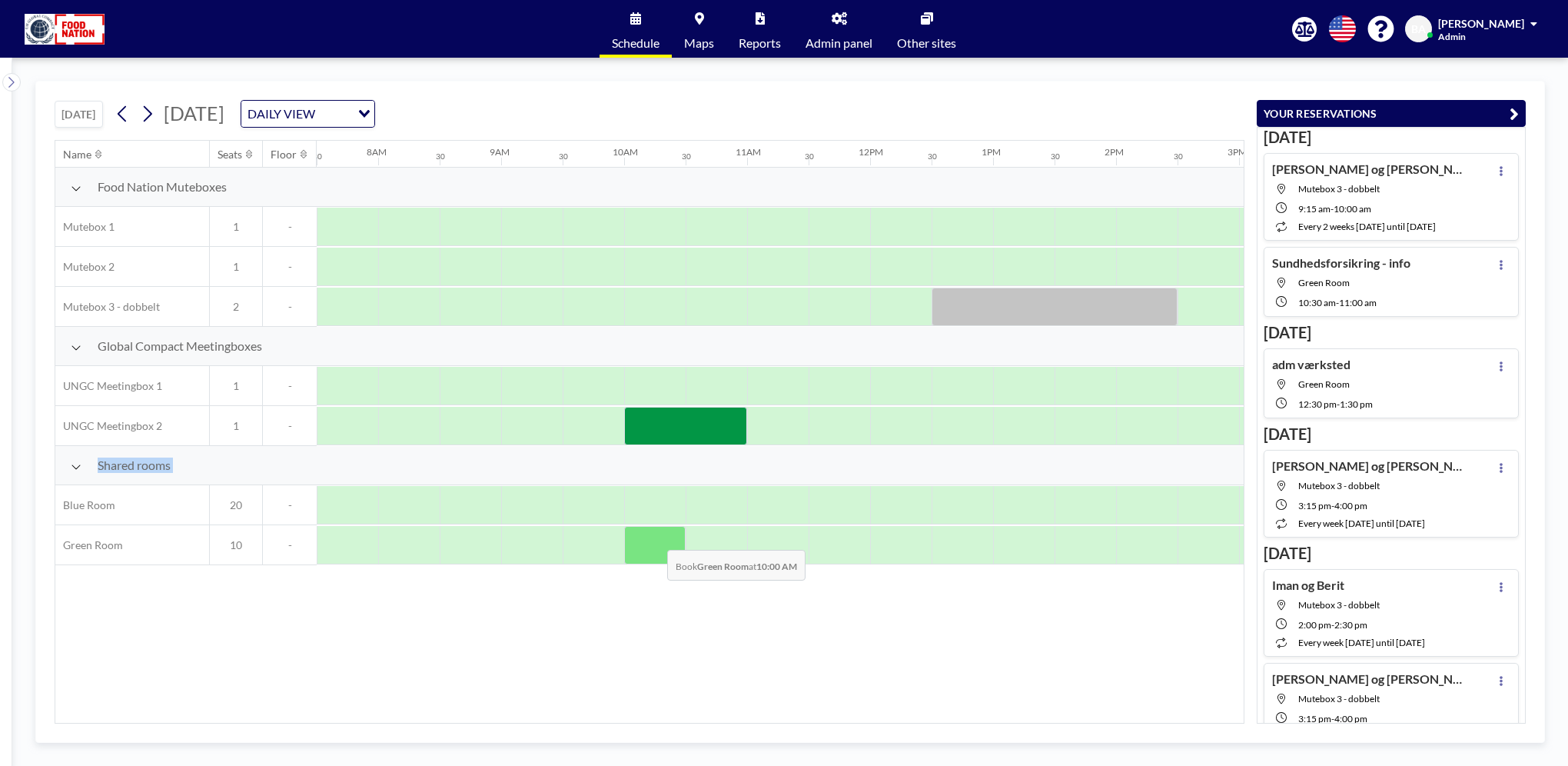
drag, startPoint x: 696, startPoint y: 423, endPoint x: 683, endPoint y: 538, distance: 115.7
click at [655, 537] on div "Food Nation Muteboxes Mutebox 1 1 - Mutebox 2 1 - Mutebox 3 - dobbelt 2 - Globa…" at bounding box center [739, 366] width 3212 height 398
drag, startPoint x: 683, startPoint y: 538, endPoint x: 655, endPoint y: 431, distance: 110.6
click at [655, 431] on div at bounding box center [686, 426] width 123 height 39
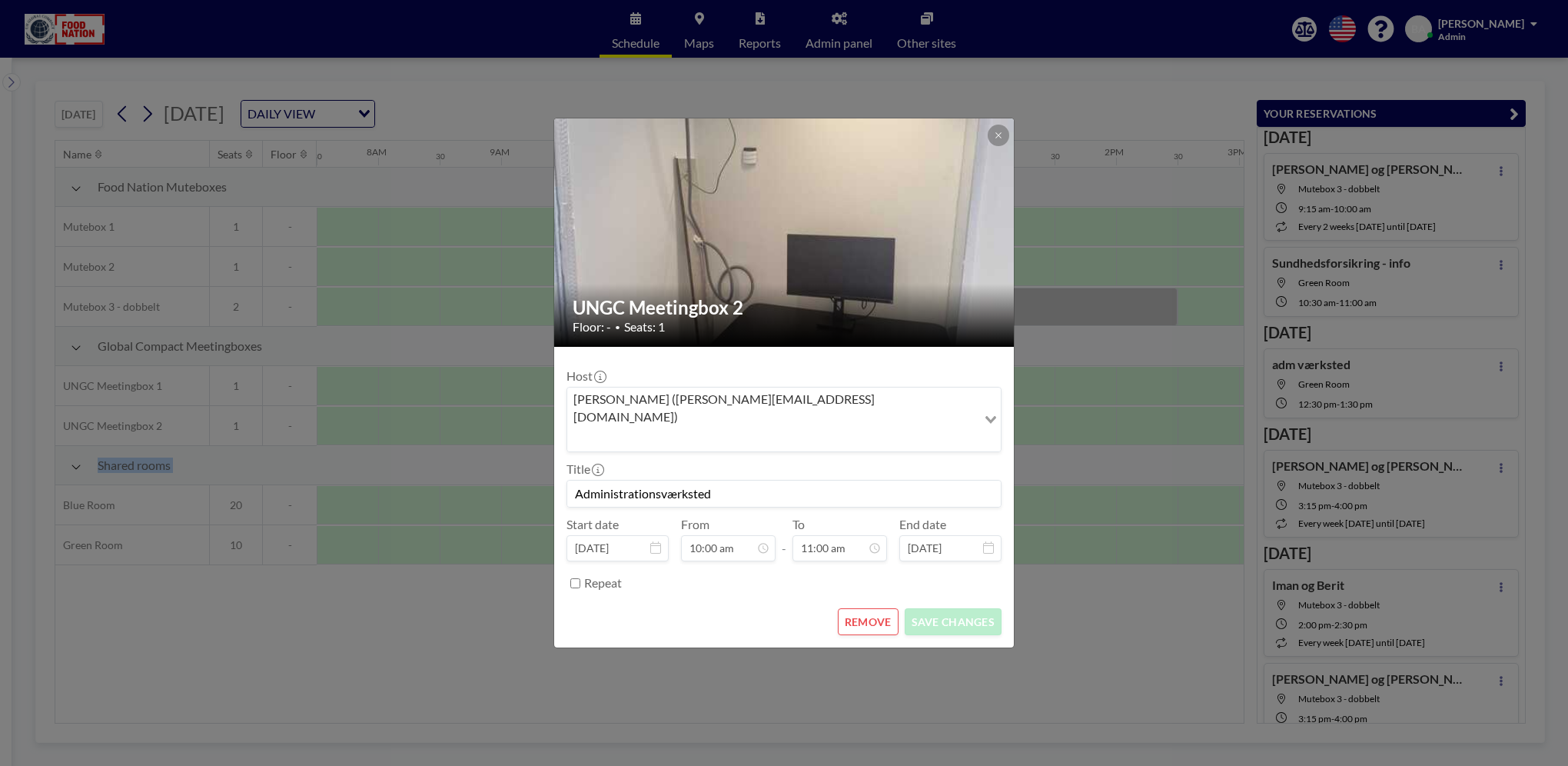
scroll to position [602, 0]
click at [882, 608] on button "REMOVE" at bounding box center [868, 621] width 61 height 27
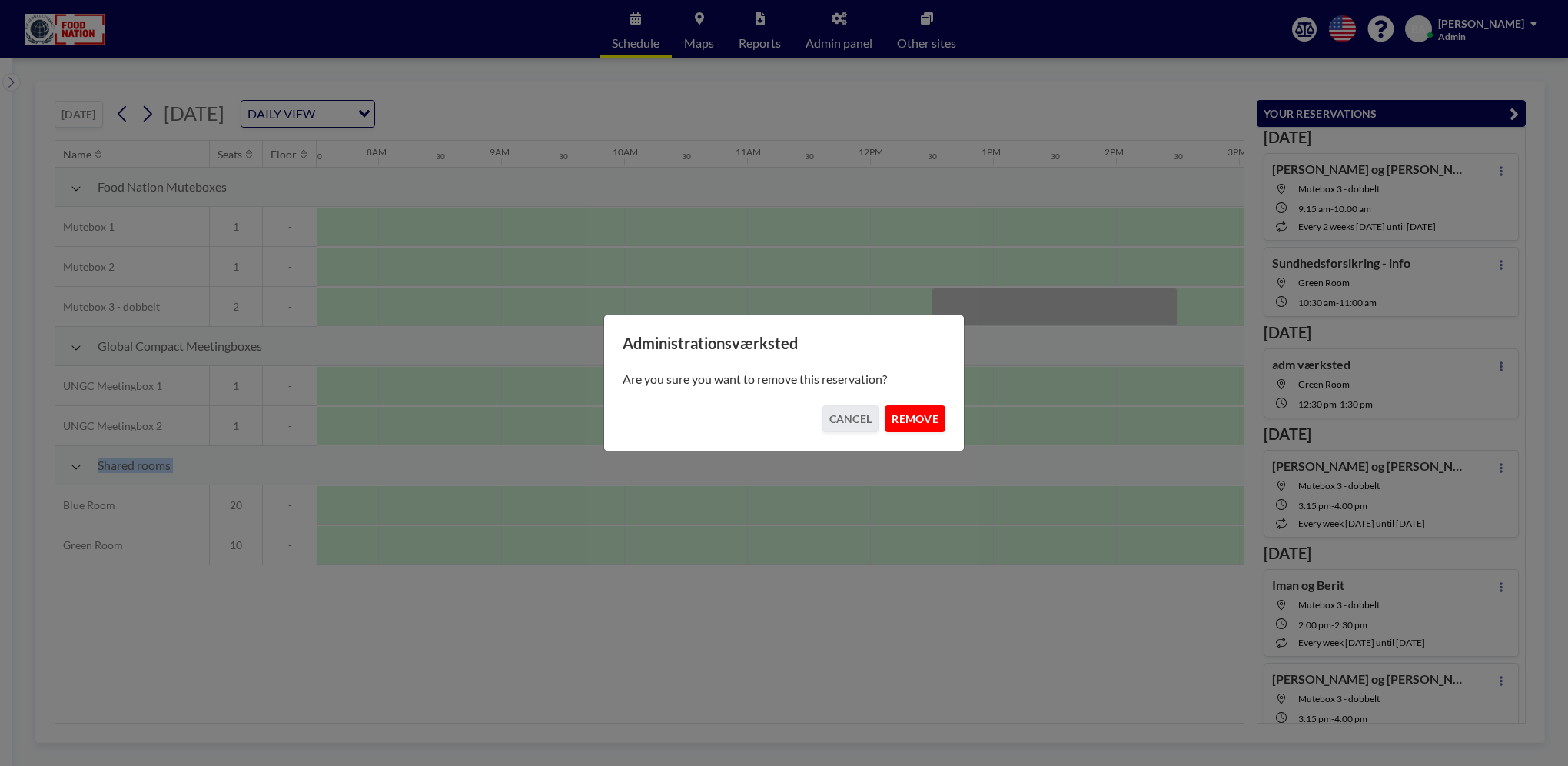
click at [919, 418] on button "REMOVE" at bounding box center [915, 418] width 61 height 27
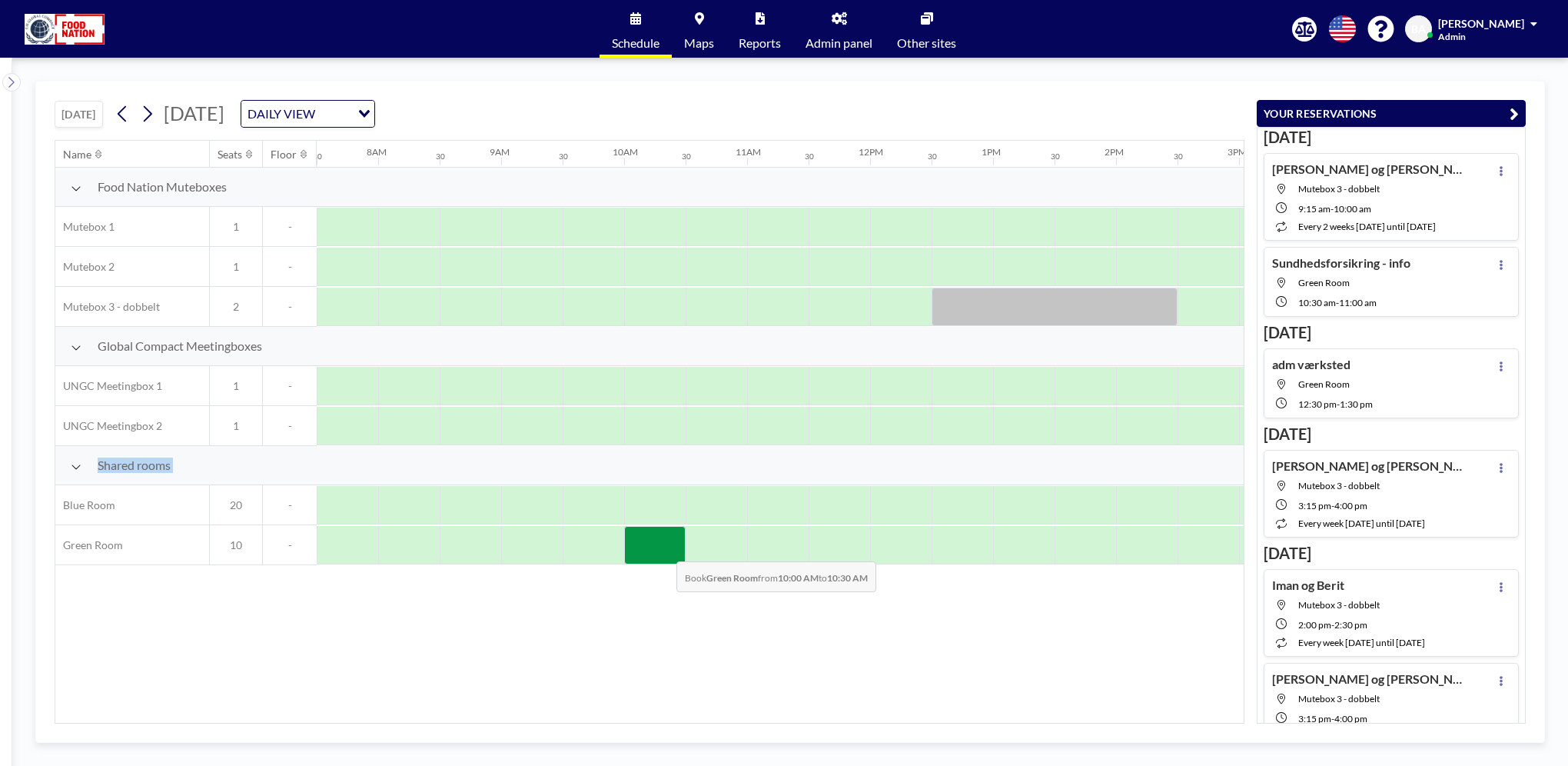
click at [664, 549] on div at bounding box center [655, 546] width 62 height 39
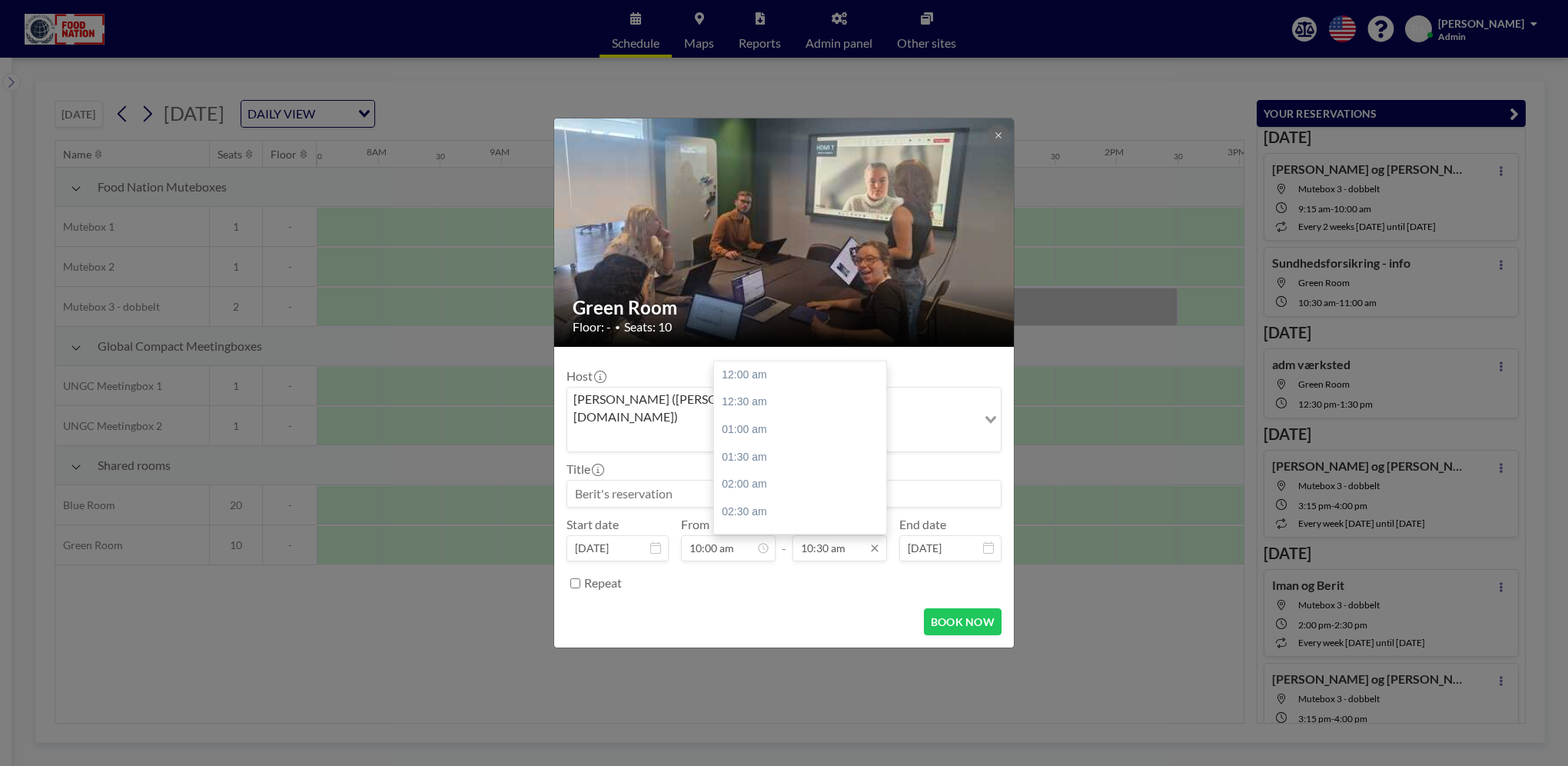
scroll to position [575, 0]
click at [814, 535] on input "10:30 am" at bounding box center [839, 548] width 95 height 26
click at [767, 389] on div "11:00 am" at bounding box center [804, 402] width 180 height 28
type input "11:00 am"
click at [611, 480] on input at bounding box center [784, 493] width 433 height 26
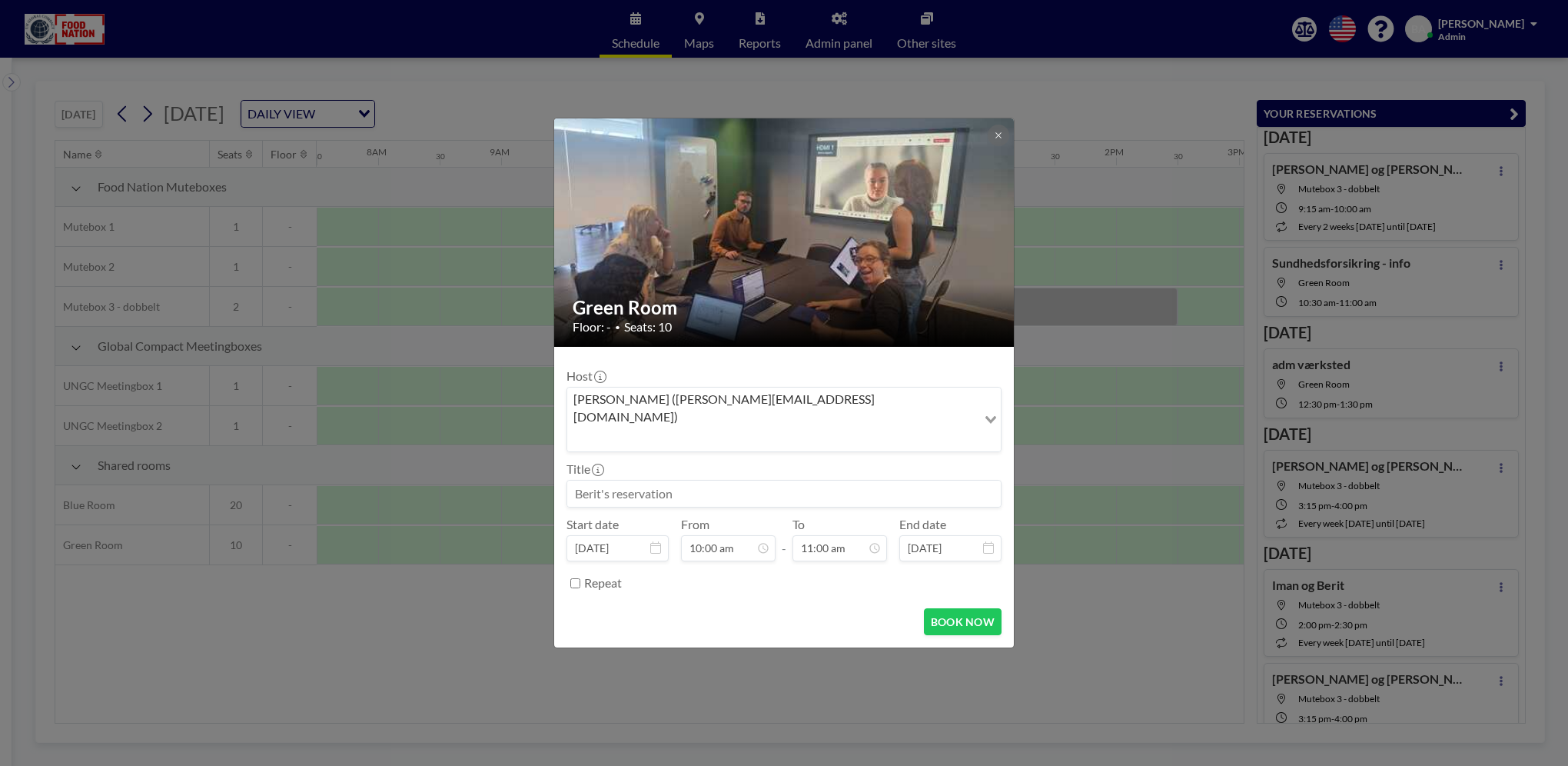
type input "A"
type input "Administrationsværksted"
click at [951, 608] on button "BOOK NOW" at bounding box center [962, 621] width 78 height 27
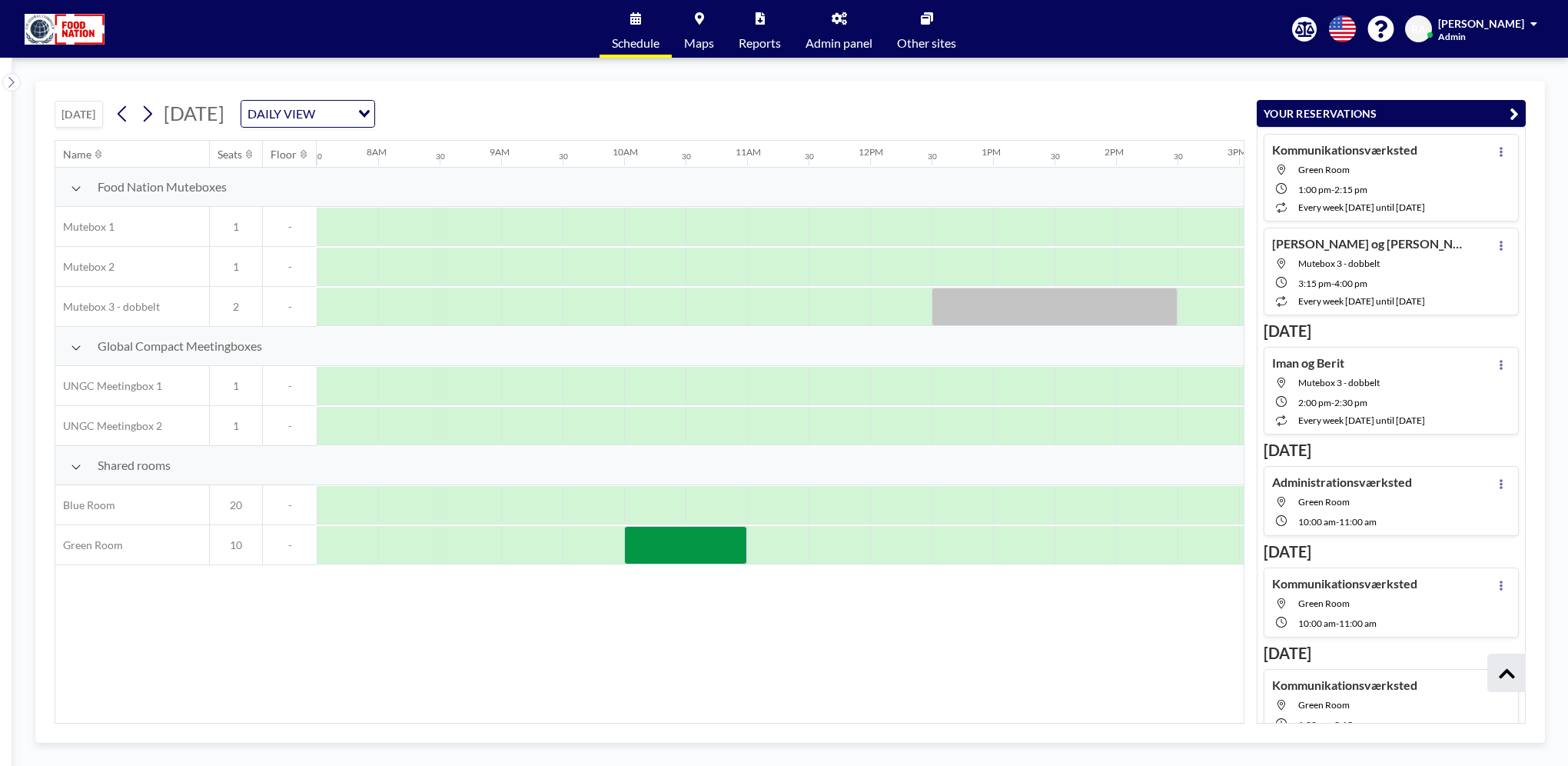
scroll to position [769, 0]
click at [149, 114] on icon at bounding box center [147, 113] width 15 height 23
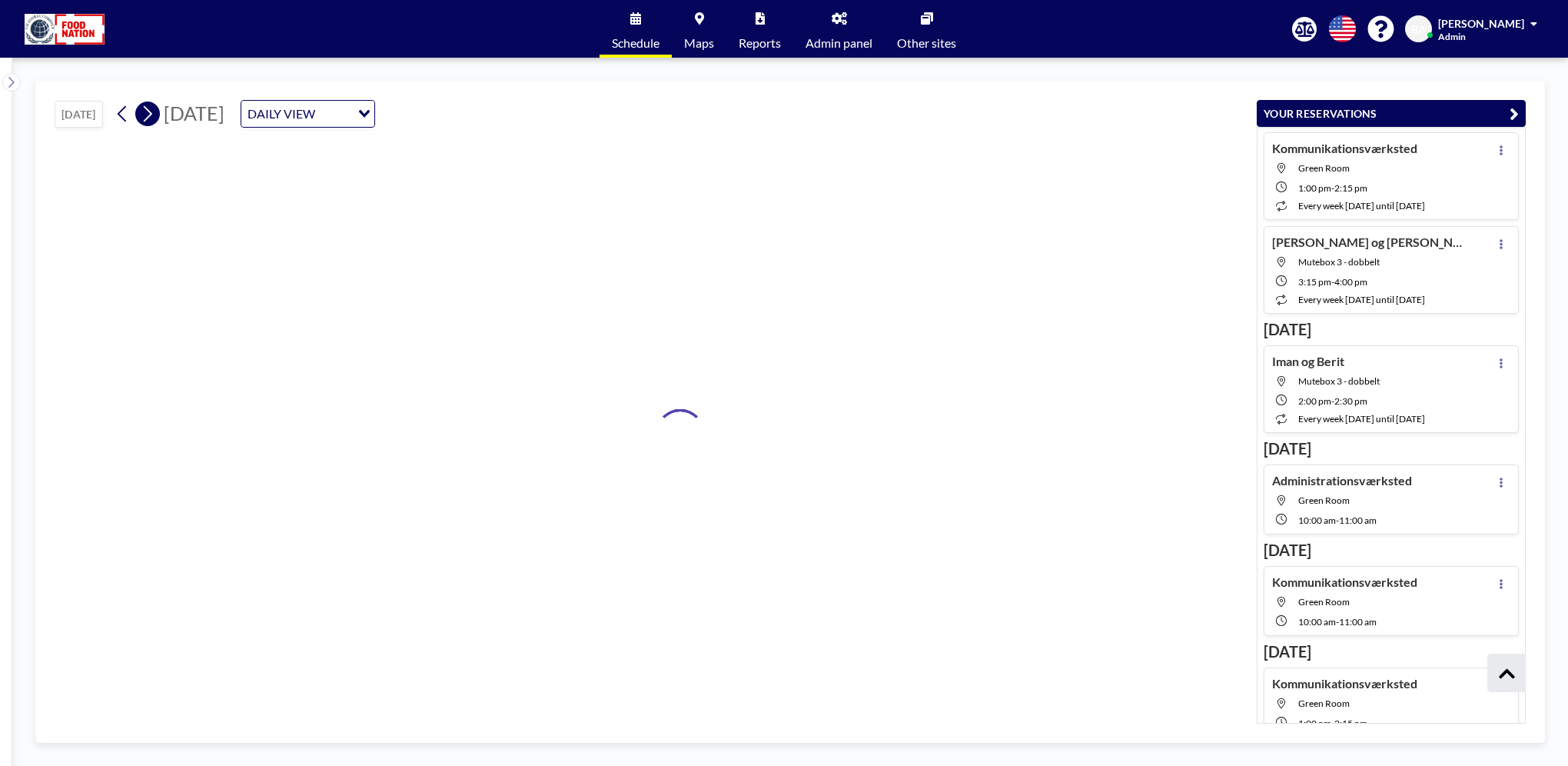
click at [149, 114] on icon at bounding box center [147, 113] width 15 height 23
click at [149, 113] on icon at bounding box center [147, 113] width 15 height 23
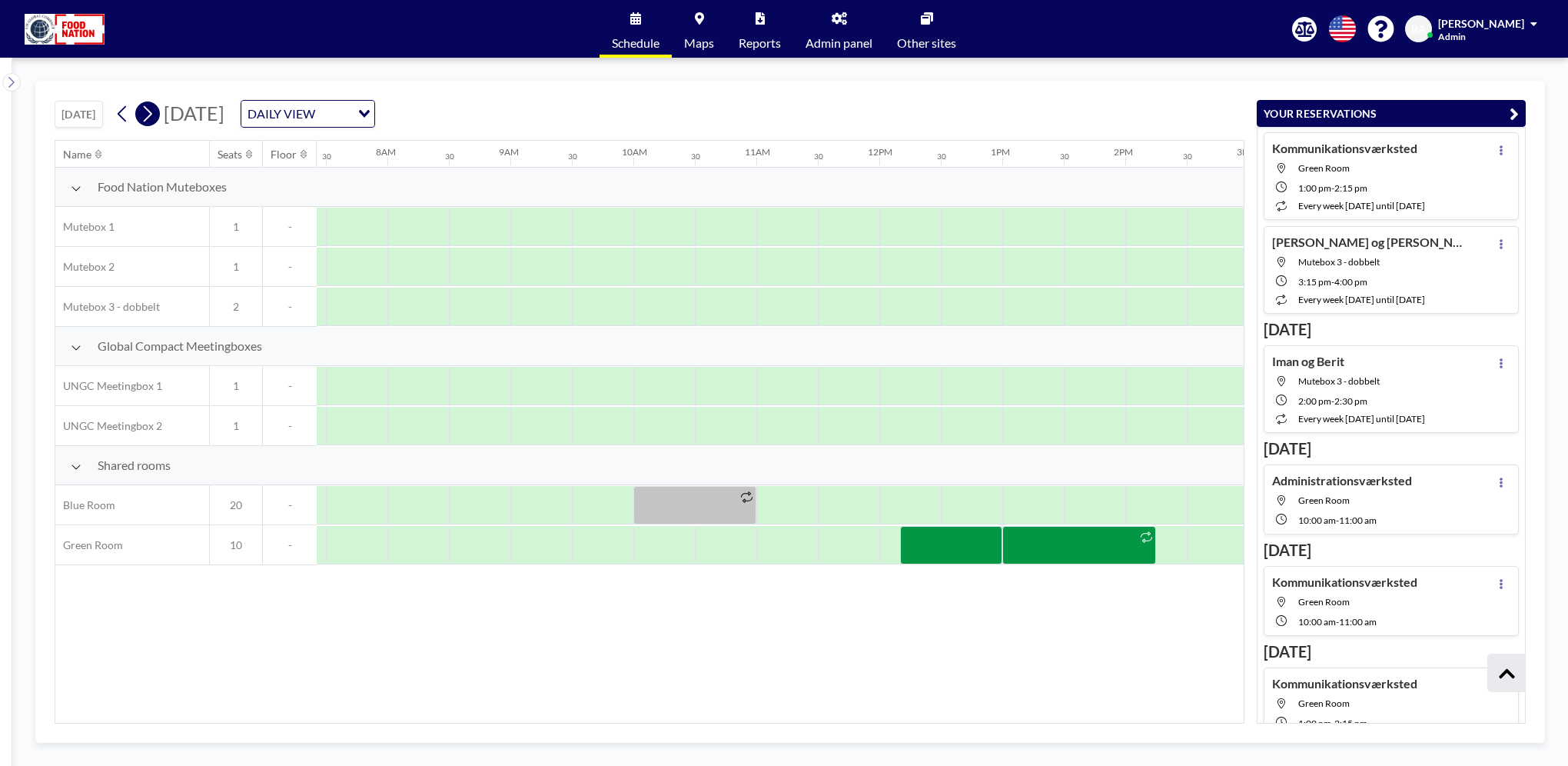
click at [149, 113] on icon at bounding box center [147, 113] width 15 height 23
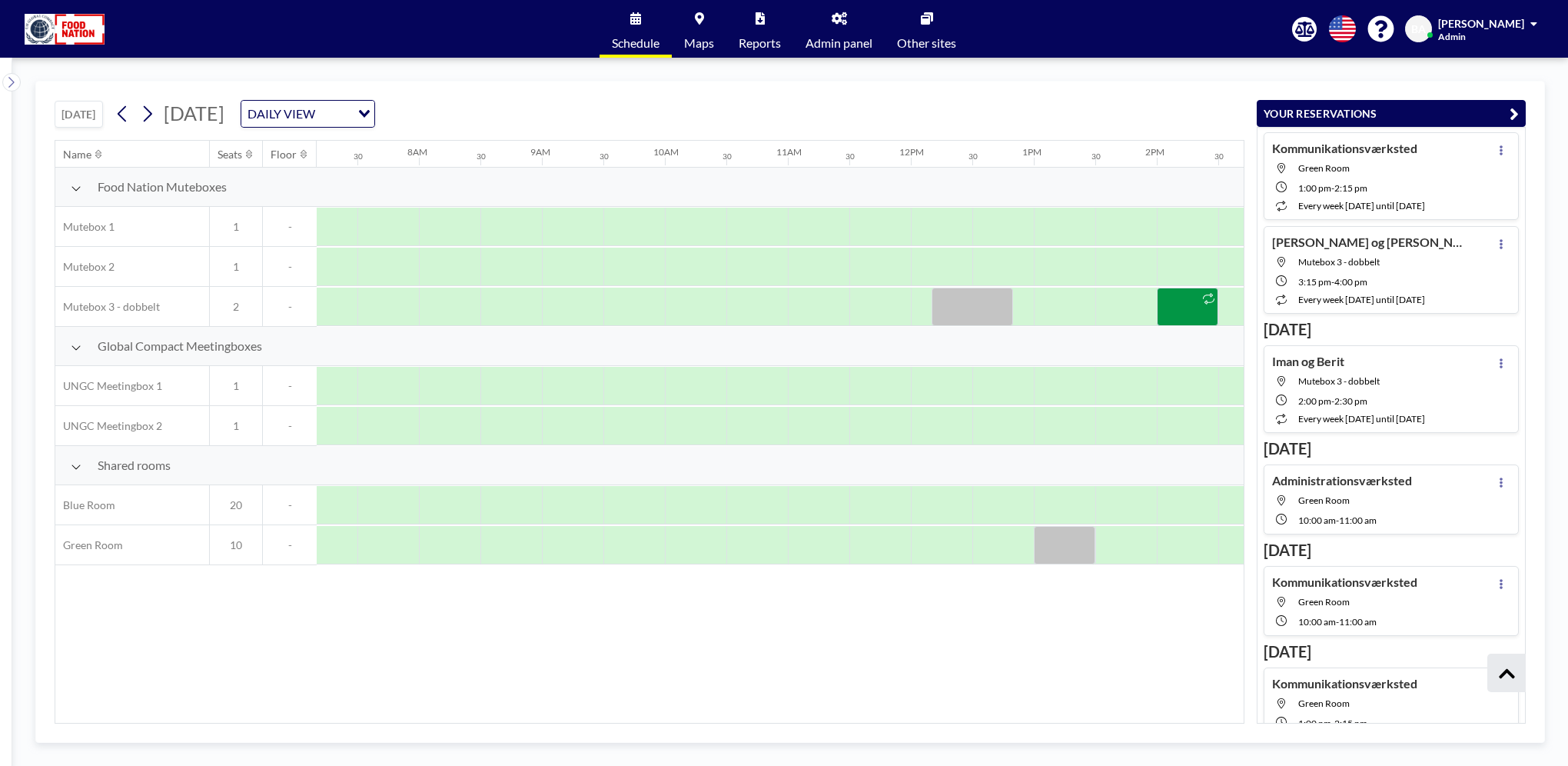
scroll to position [0, 923]
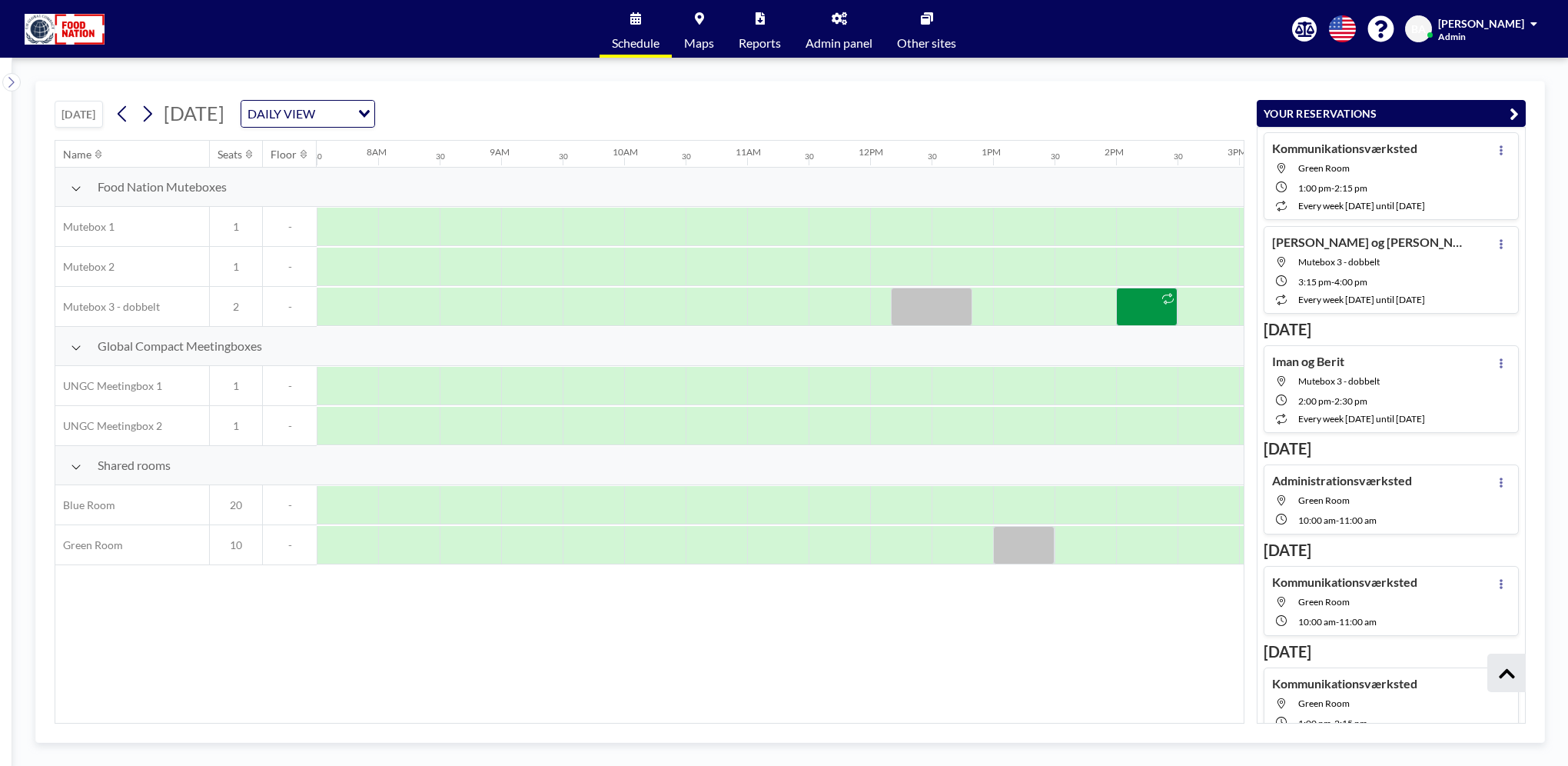
click at [700, 616] on div "Name Seats Floor 12AM 30 1AM 30 2AM 30 3AM 30 4AM 30 5AM 30 6AM 30 7AM 30 8AM 3…" at bounding box center [649, 432] width 1188 height 582
click at [151, 113] on icon at bounding box center [147, 113] width 15 height 23
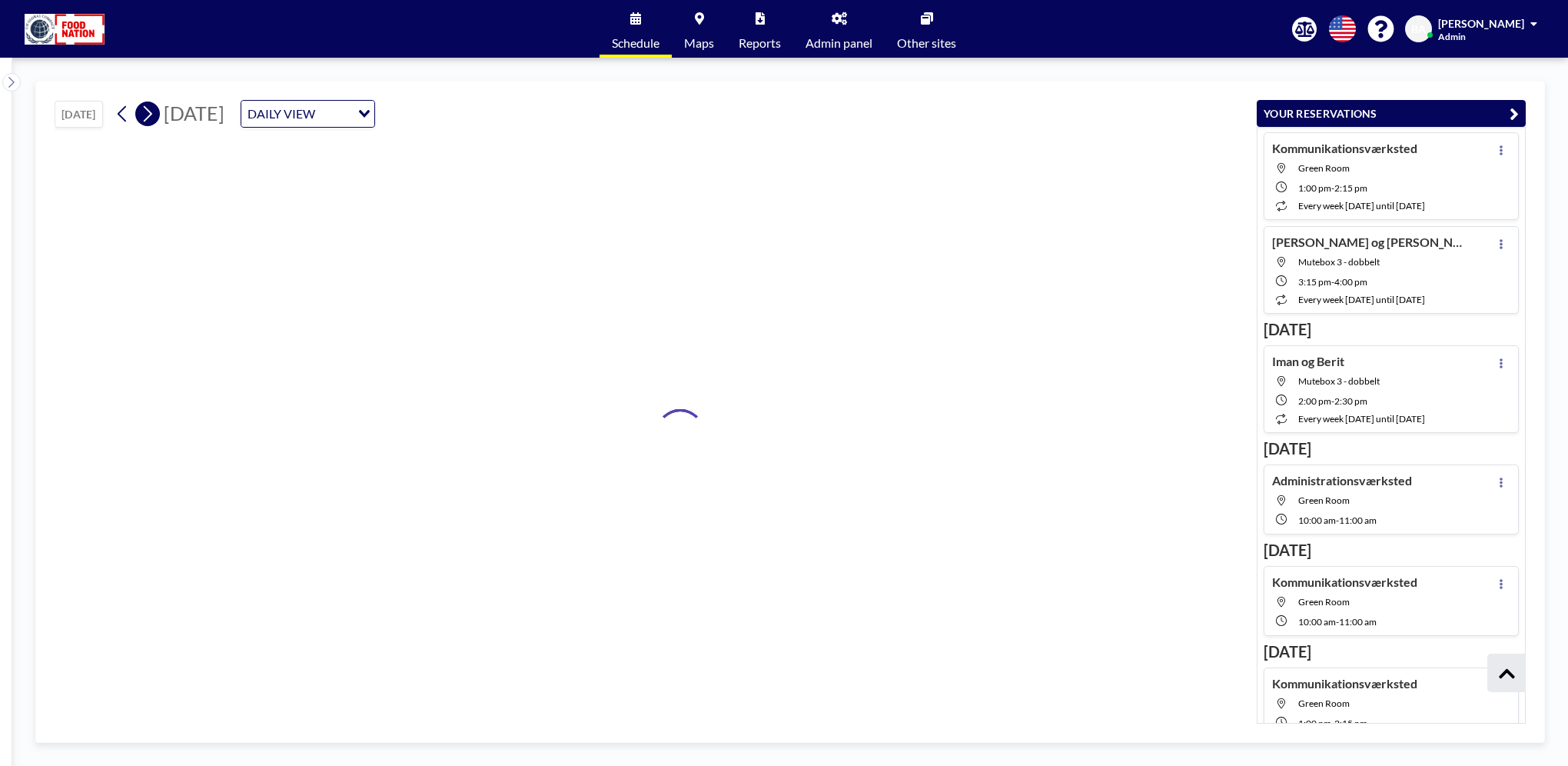
click at [151, 113] on icon at bounding box center [147, 113] width 15 height 23
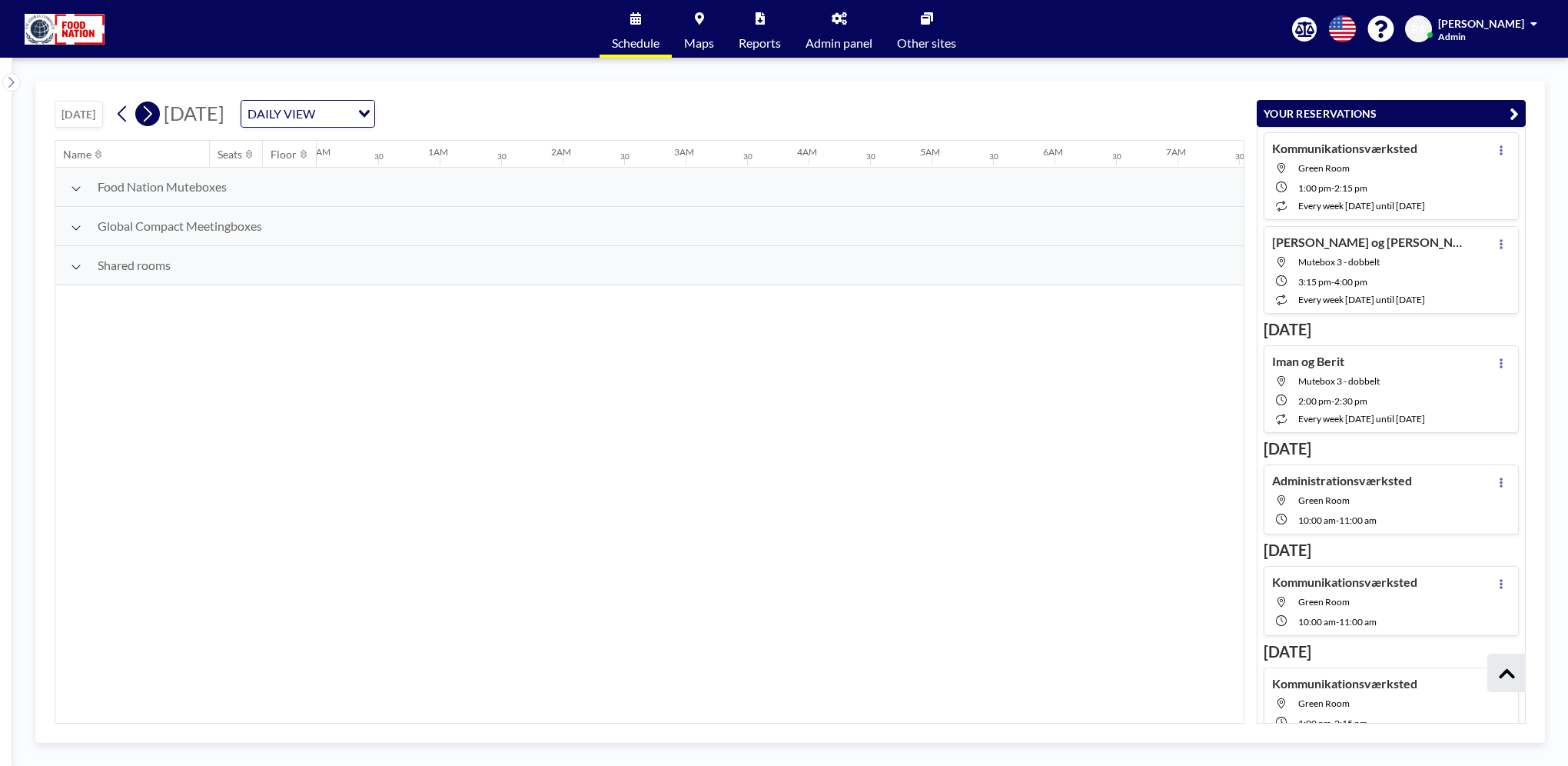
scroll to position [0, 287]
click at [151, 113] on icon at bounding box center [147, 113] width 15 height 23
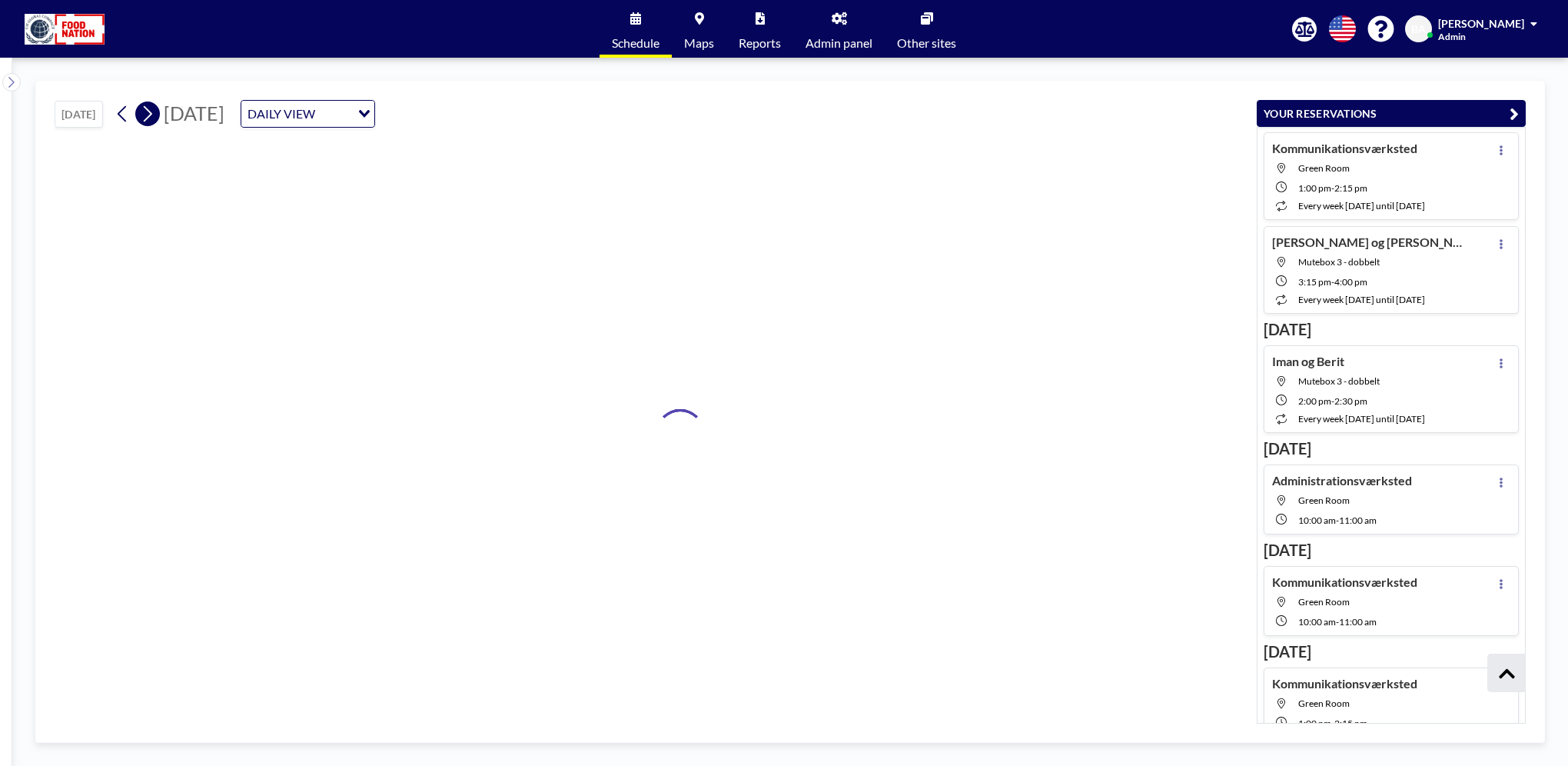
click at [151, 113] on icon at bounding box center [147, 113] width 15 height 23
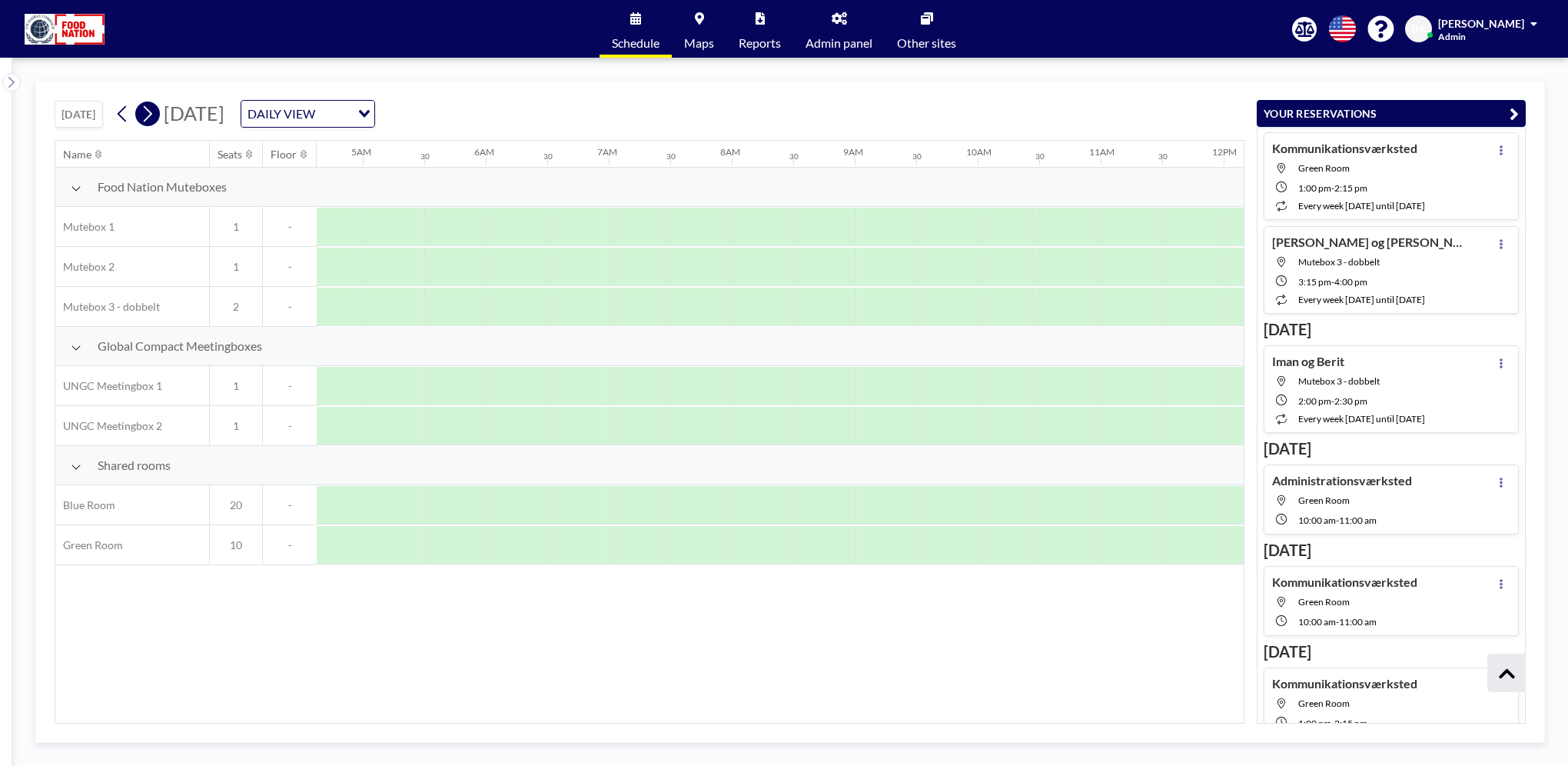
scroll to position [0, 802]
click at [151, 113] on icon at bounding box center [147, 113] width 15 height 23
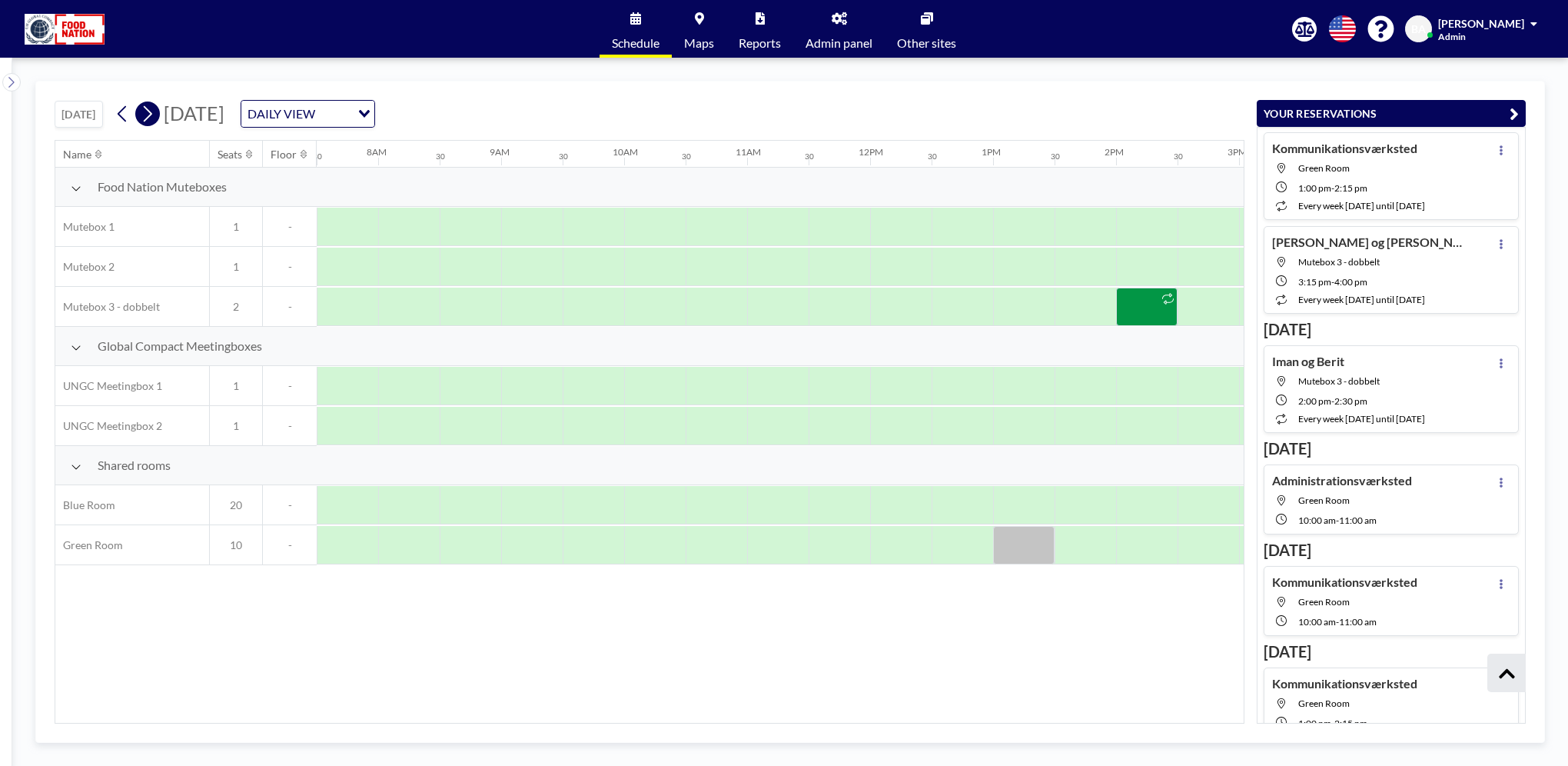
click at [151, 113] on icon at bounding box center [147, 113] width 15 height 23
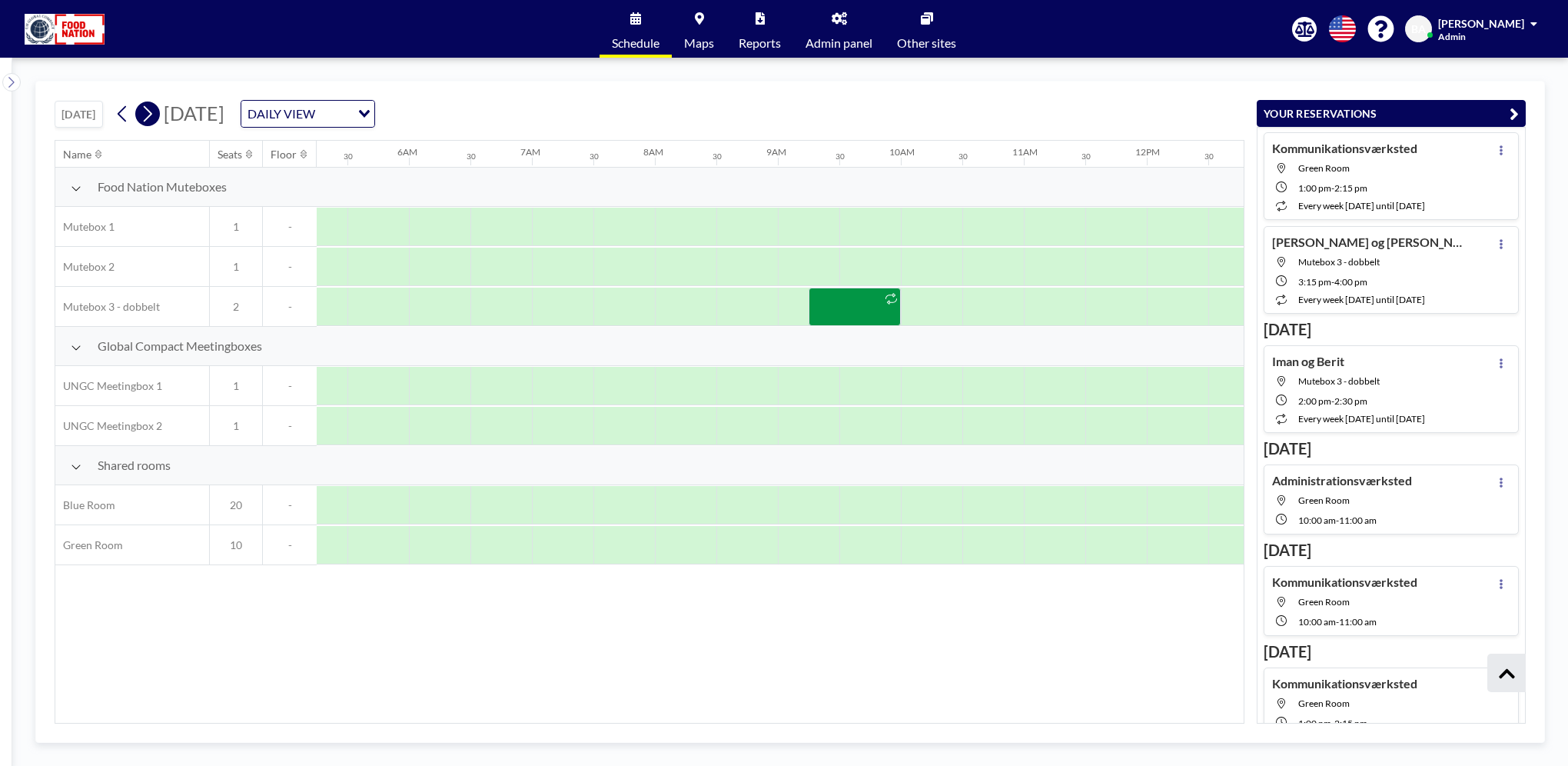
click at [151, 113] on icon at bounding box center [147, 113] width 15 height 23
click at [554, 631] on div "Name Seats Floor 12AM 30 1AM 30 2AM 30 3AM 30 4AM 30 5AM 30 6AM 30 7AM 30 8AM 3…" at bounding box center [649, 432] width 1188 height 582
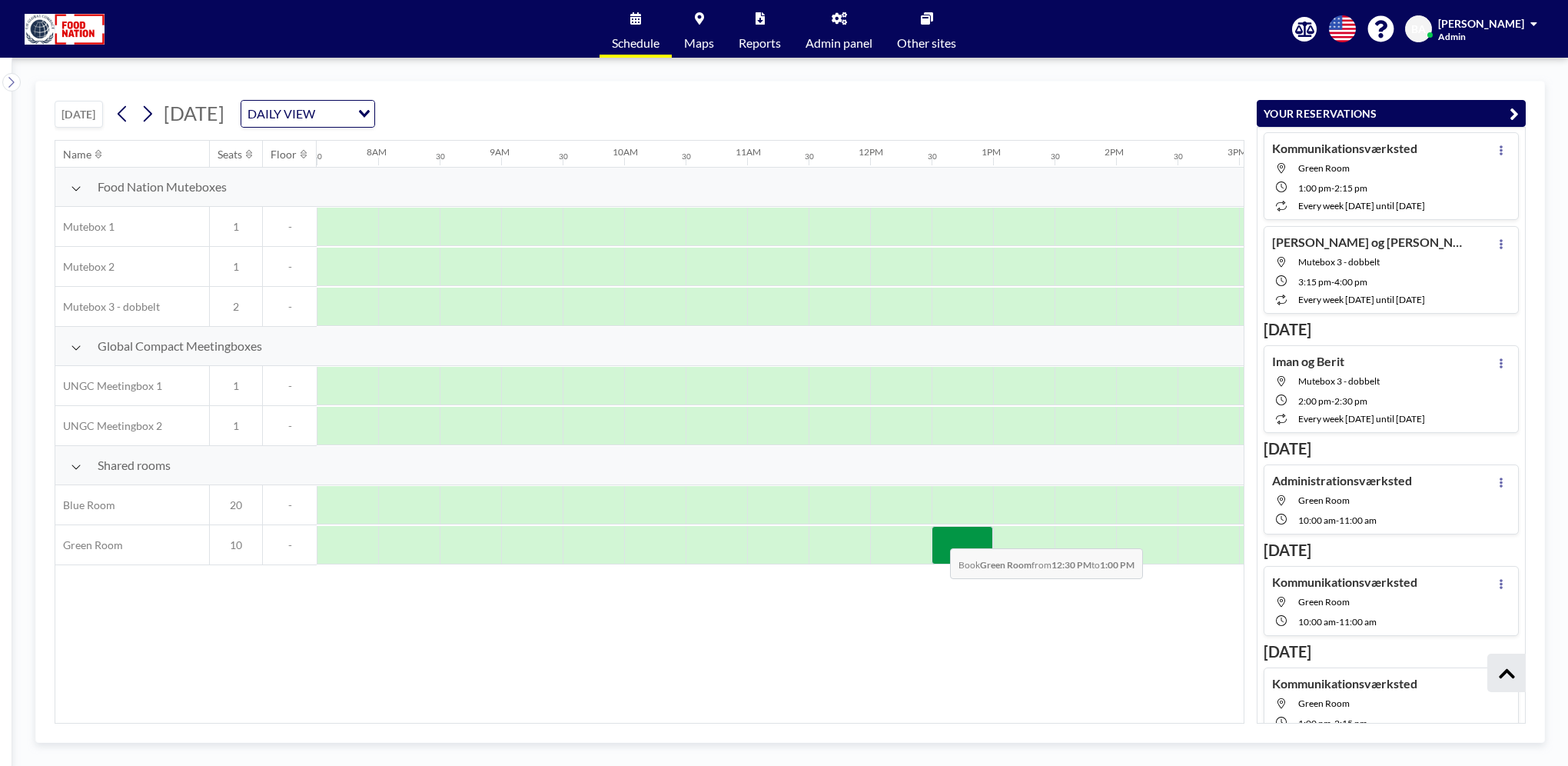
click at [937, 535] on div at bounding box center [962, 546] width 62 height 39
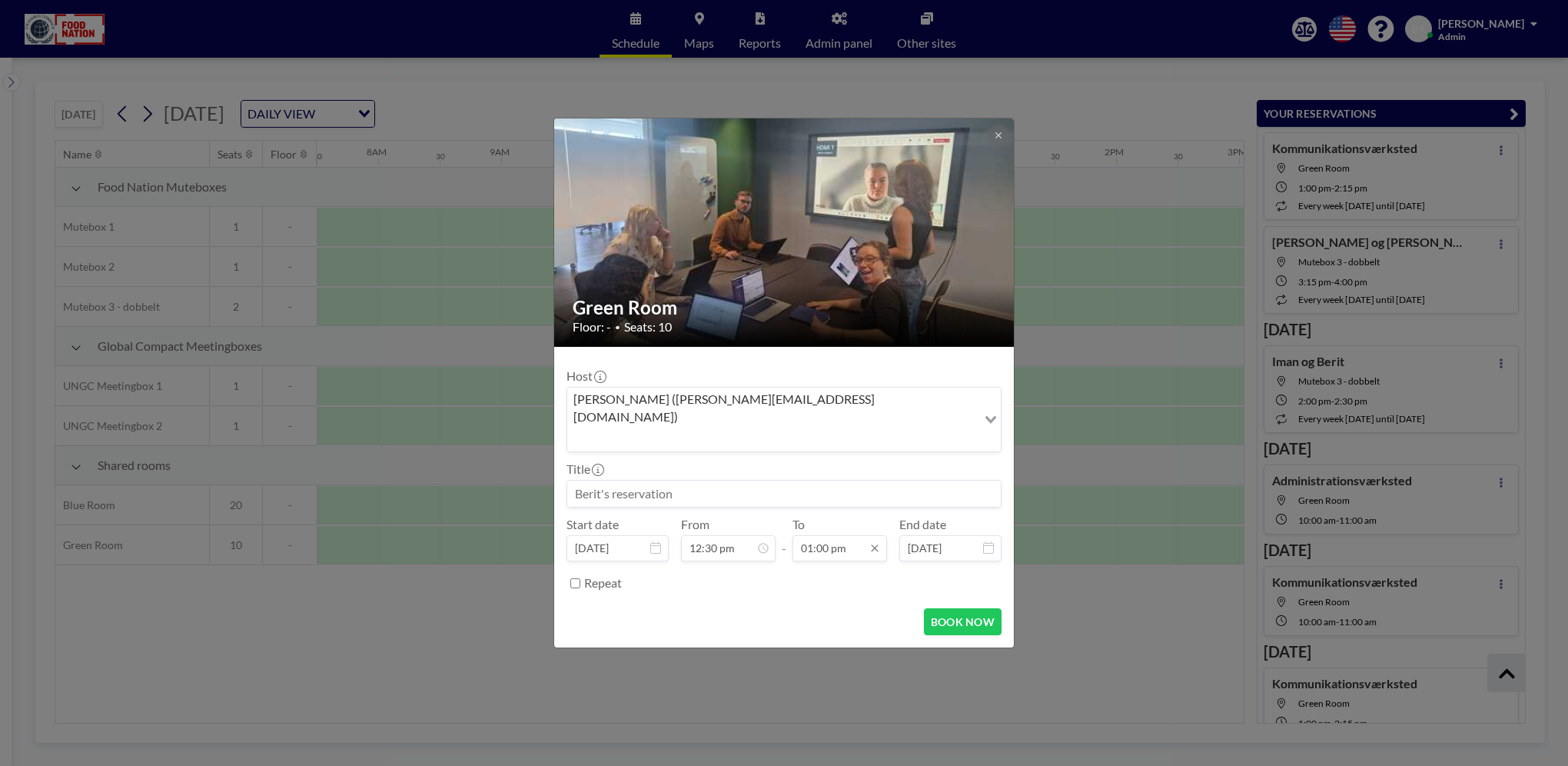
scroll to position [712, 0]
click at [840, 535] on input "01:00 pm" at bounding box center [839, 548] width 95 height 26
click at [781, 389] on div "01:30 pm" at bounding box center [804, 402] width 180 height 28
type input "01:30 pm"
click at [653, 480] on input at bounding box center [784, 493] width 433 height 26
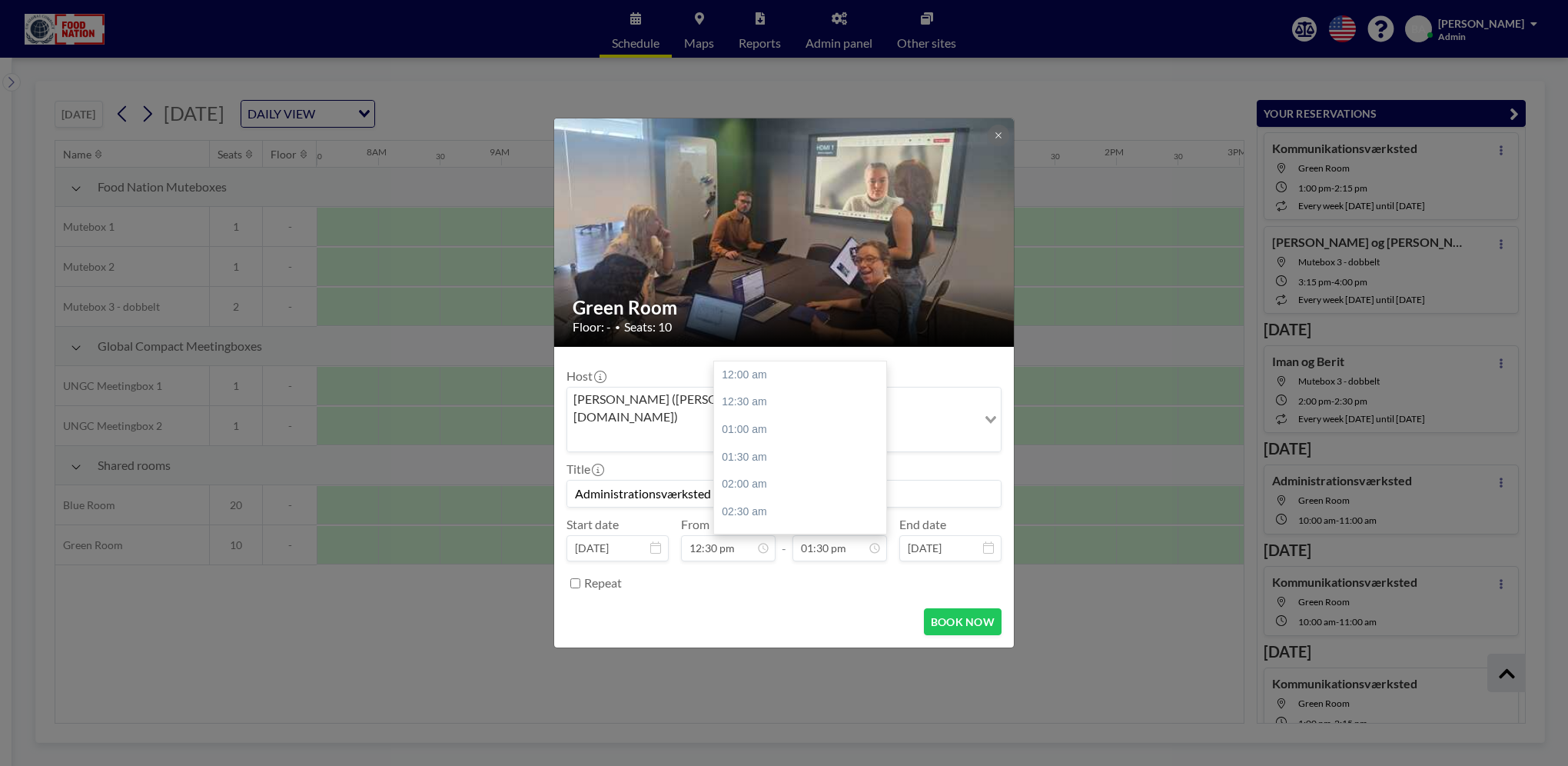
scroll to position [738, 0]
type input "Administrationsværksted"
click at [951, 608] on button "BOOK NOW" at bounding box center [962, 621] width 78 height 27
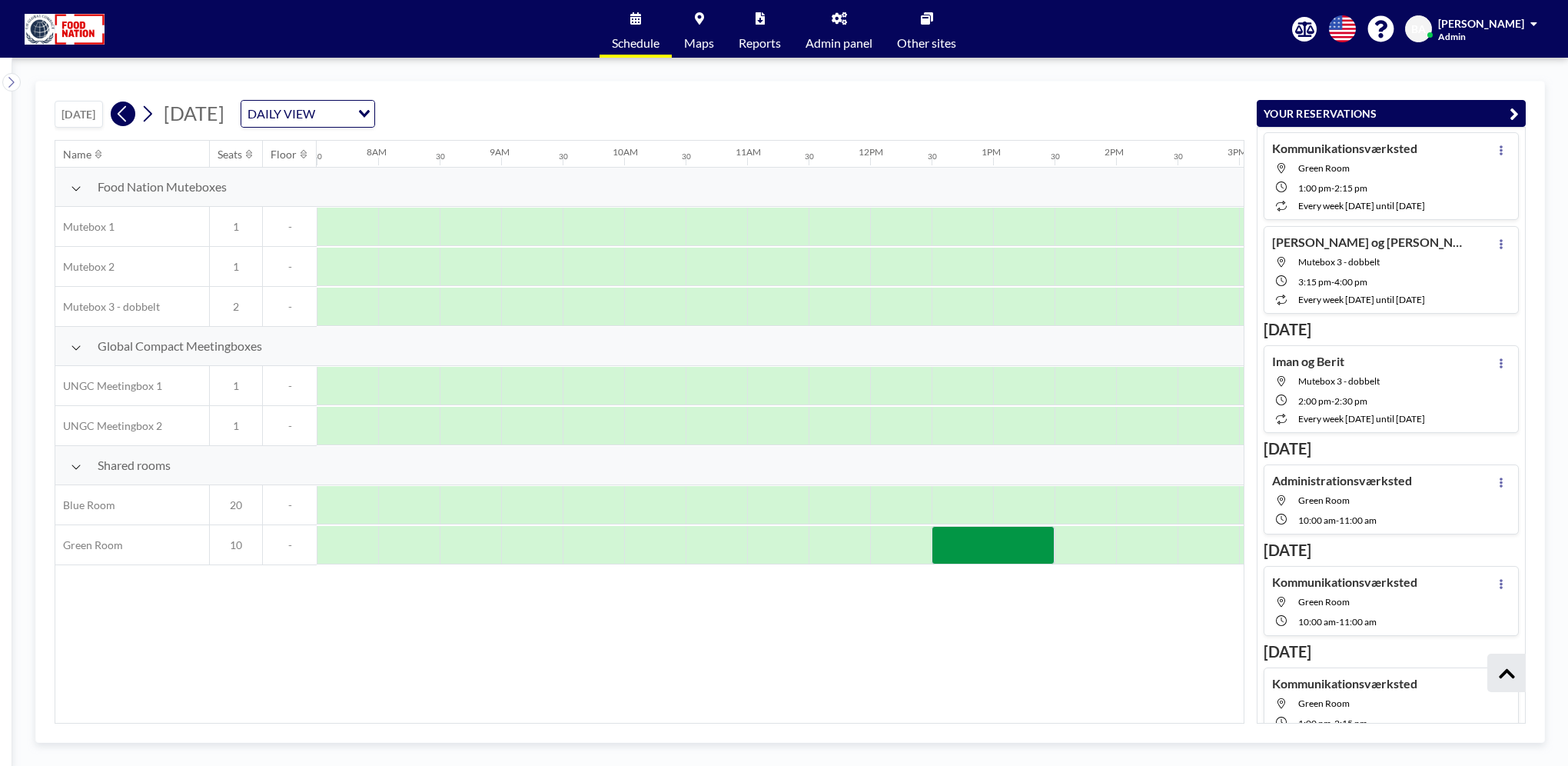
click at [126, 115] on icon at bounding box center [123, 113] width 15 height 23
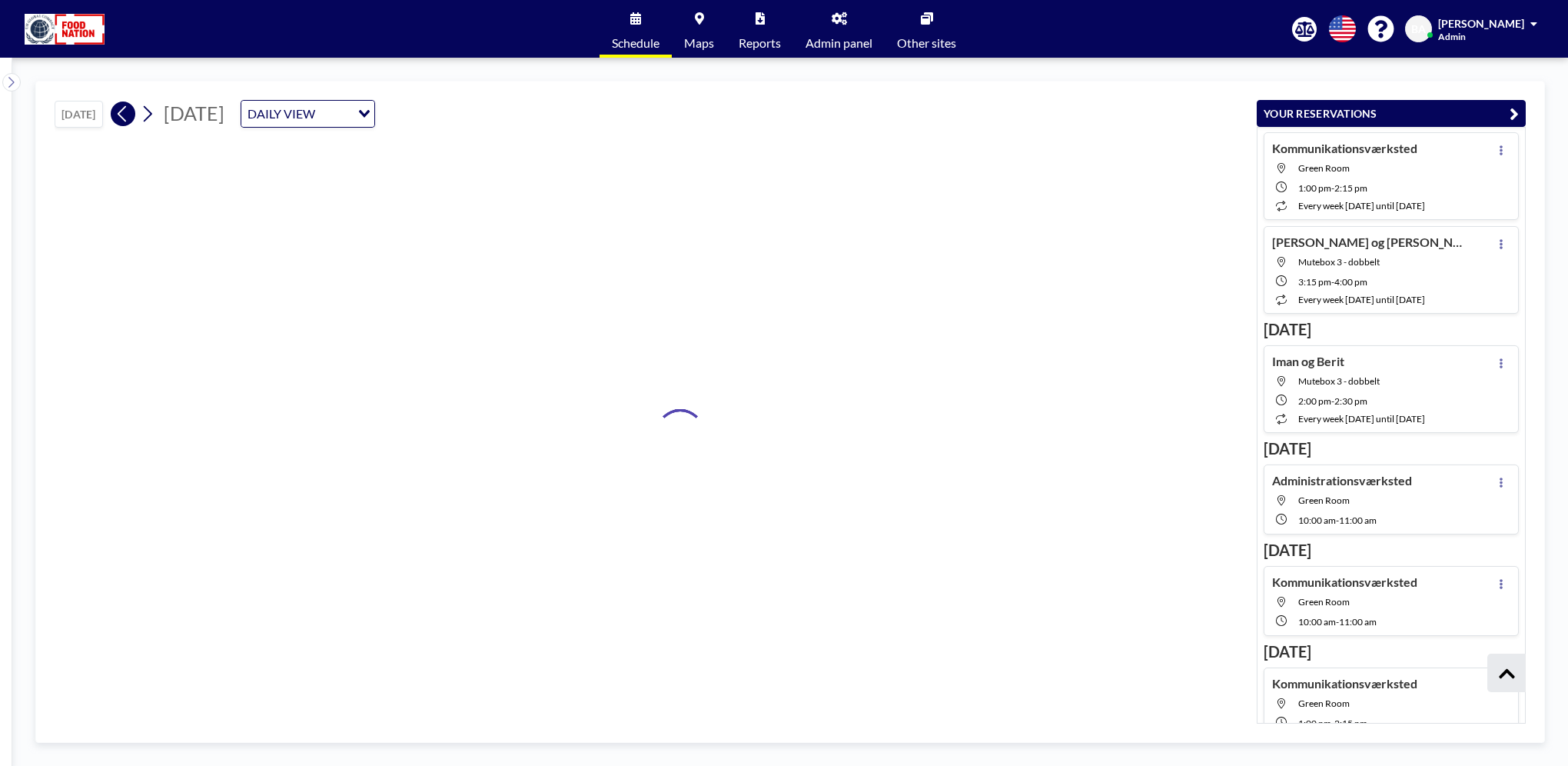
click at [125, 115] on icon at bounding box center [123, 113] width 15 height 23
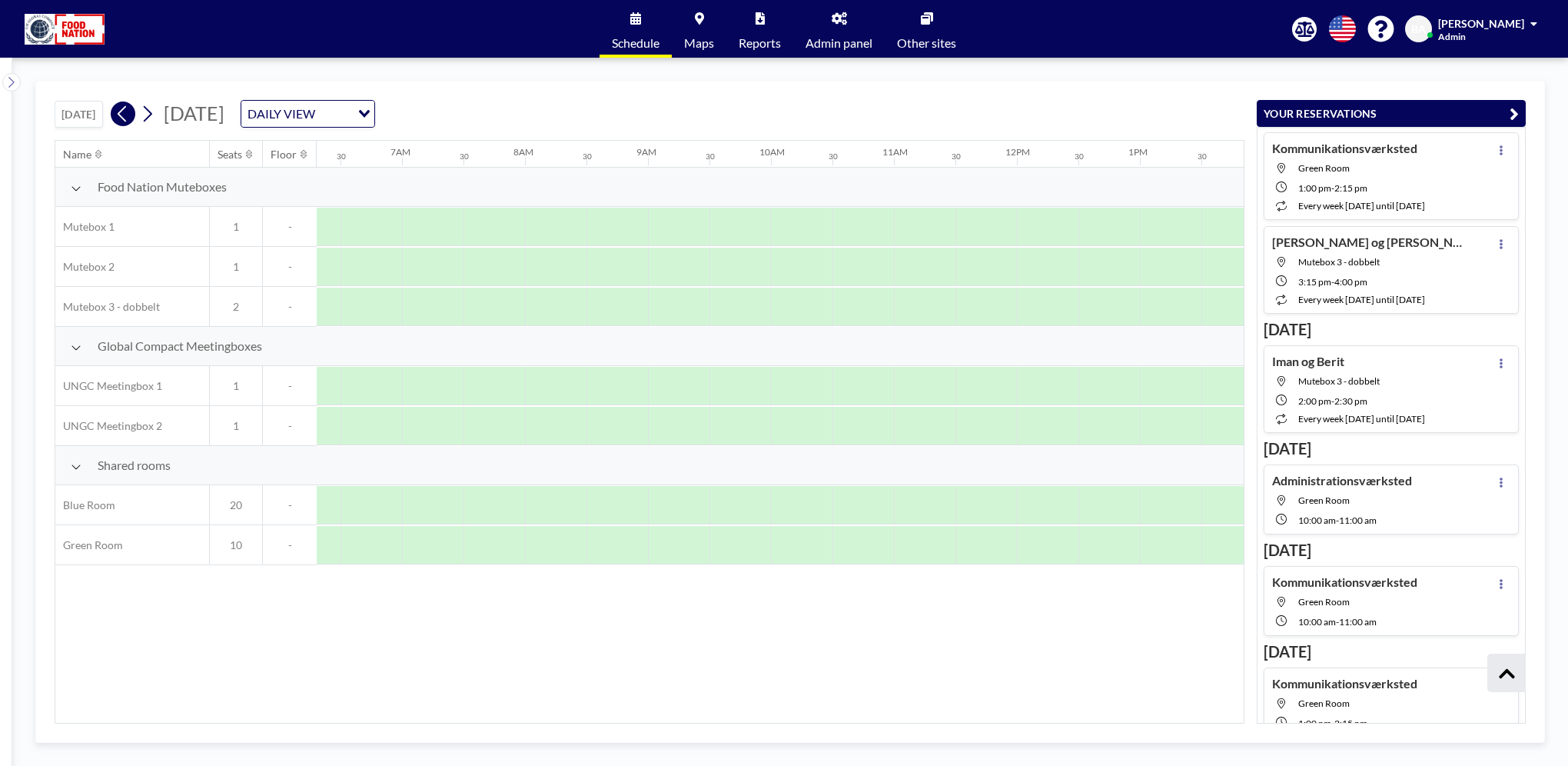
click at [125, 115] on icon at bounding box center [123, 113] width 15 height 23
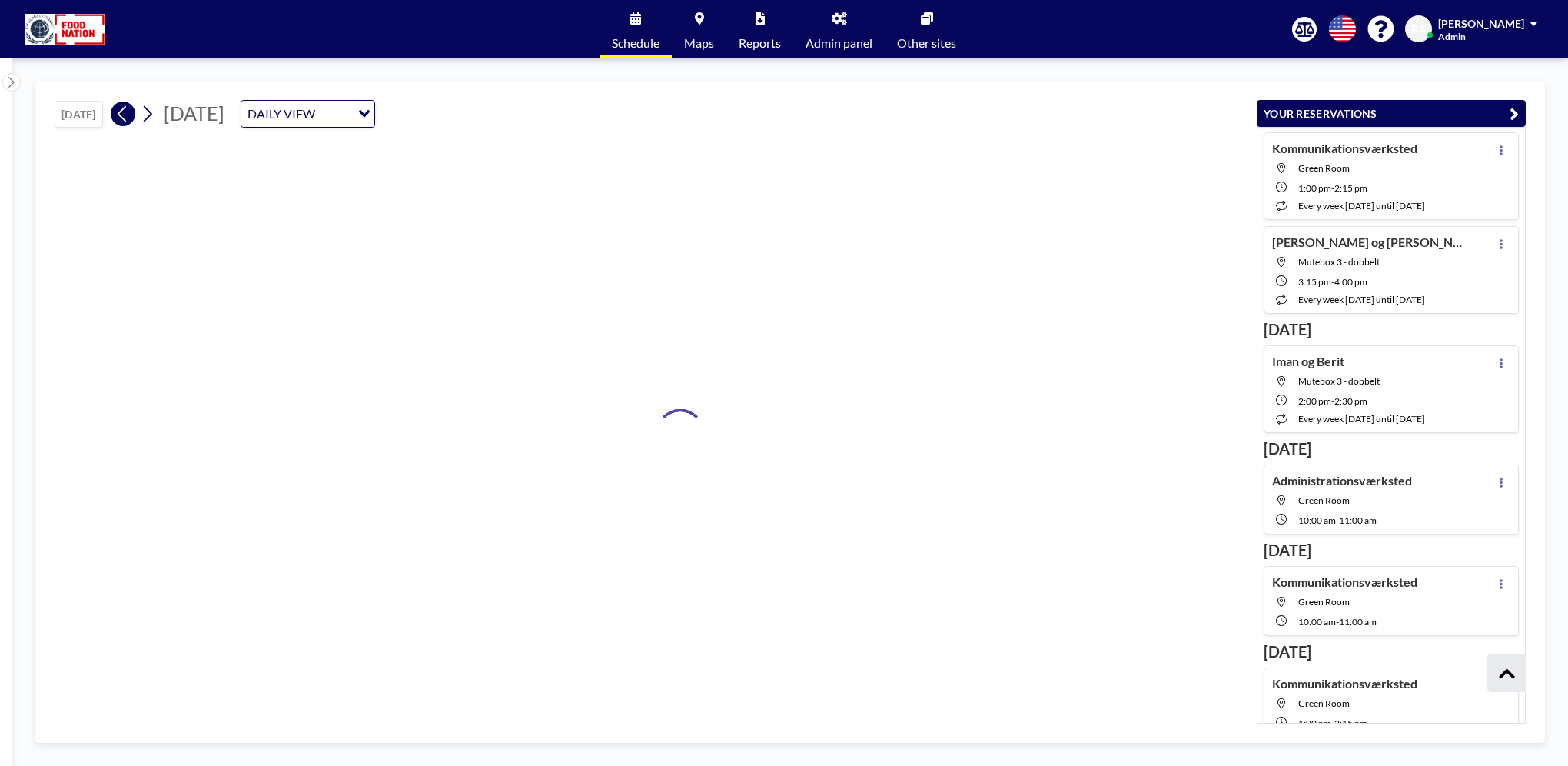
click at [125, 115] on icon at bounding box center [123, 113] width 15 height 23
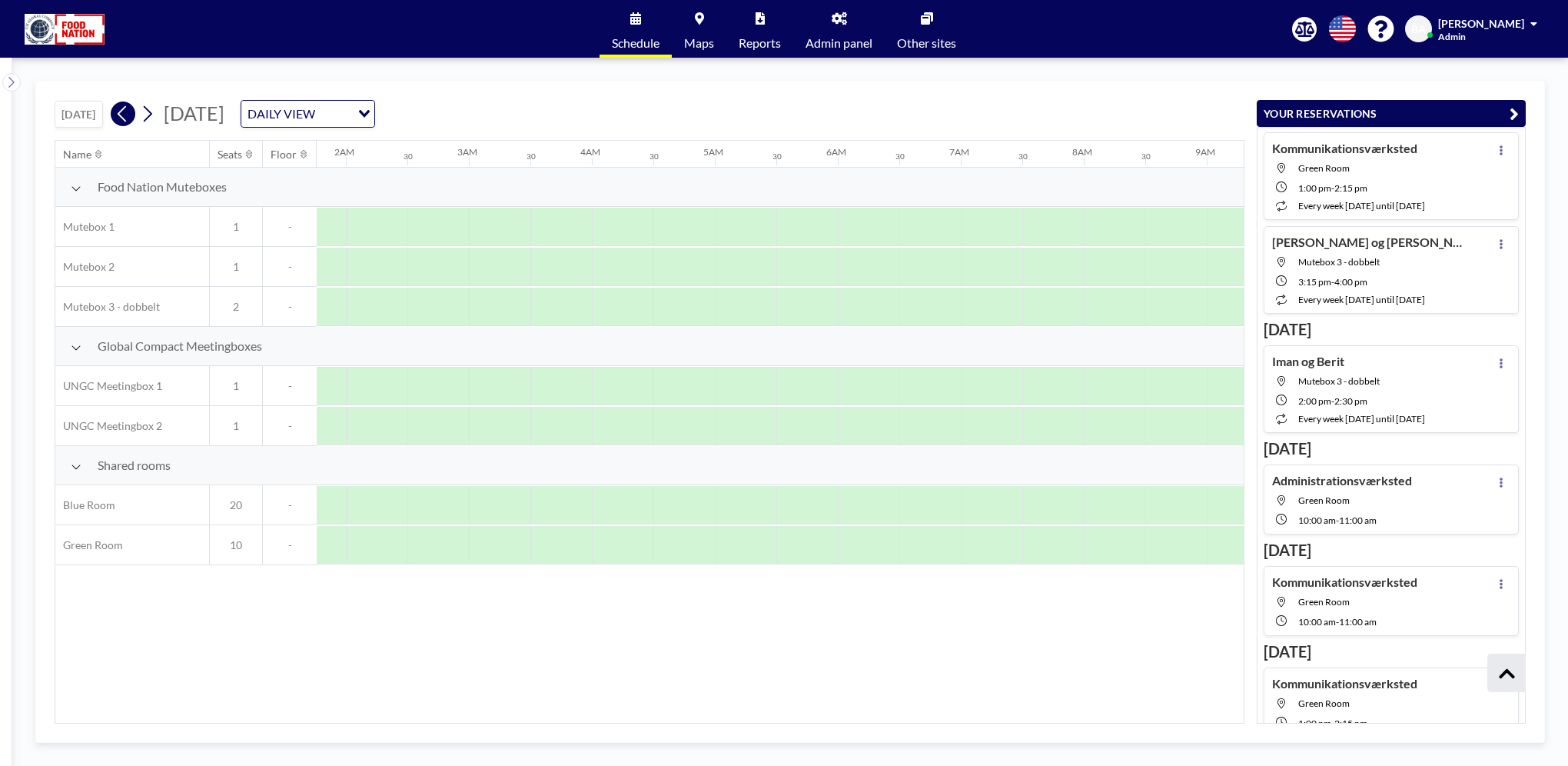
scroll to position [0, 777]
click at [125, 115] on icon at bounding box center [123, 113] width 15 height 23
click at [653, 543] on div at bounding box center [655, 546] width 62 height 39
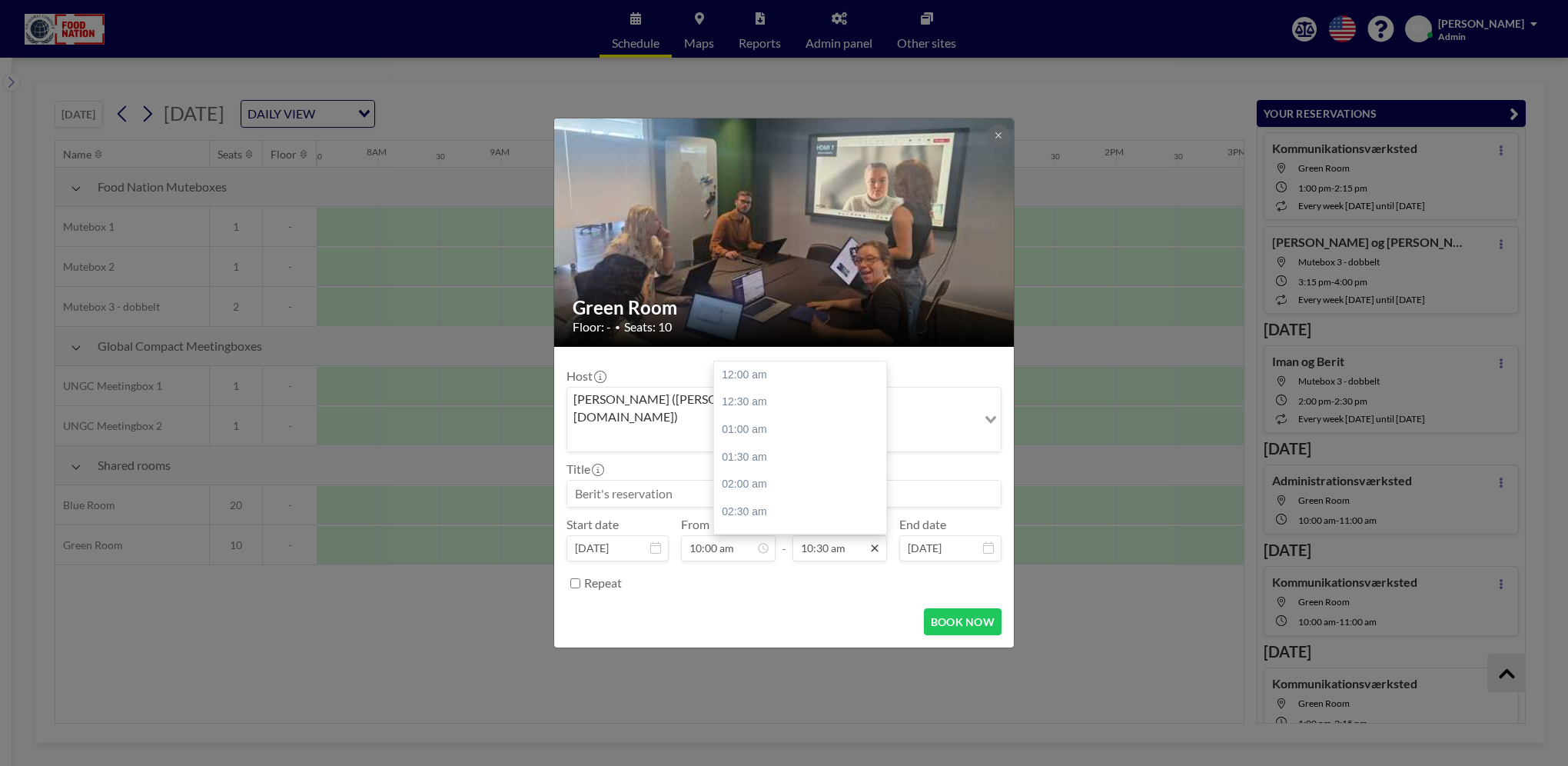
scroll to position [575, 0]
click at [879, 542] on icon at bounding box center [874, 547] width 12 height 12
click at [777, 389] on div "11:00 am" at bounding box center [804, 402] width 180 height 28
type input "11:00 am"
click at [632, 480] on input at bounding box center [784, 493] width 433 height 26
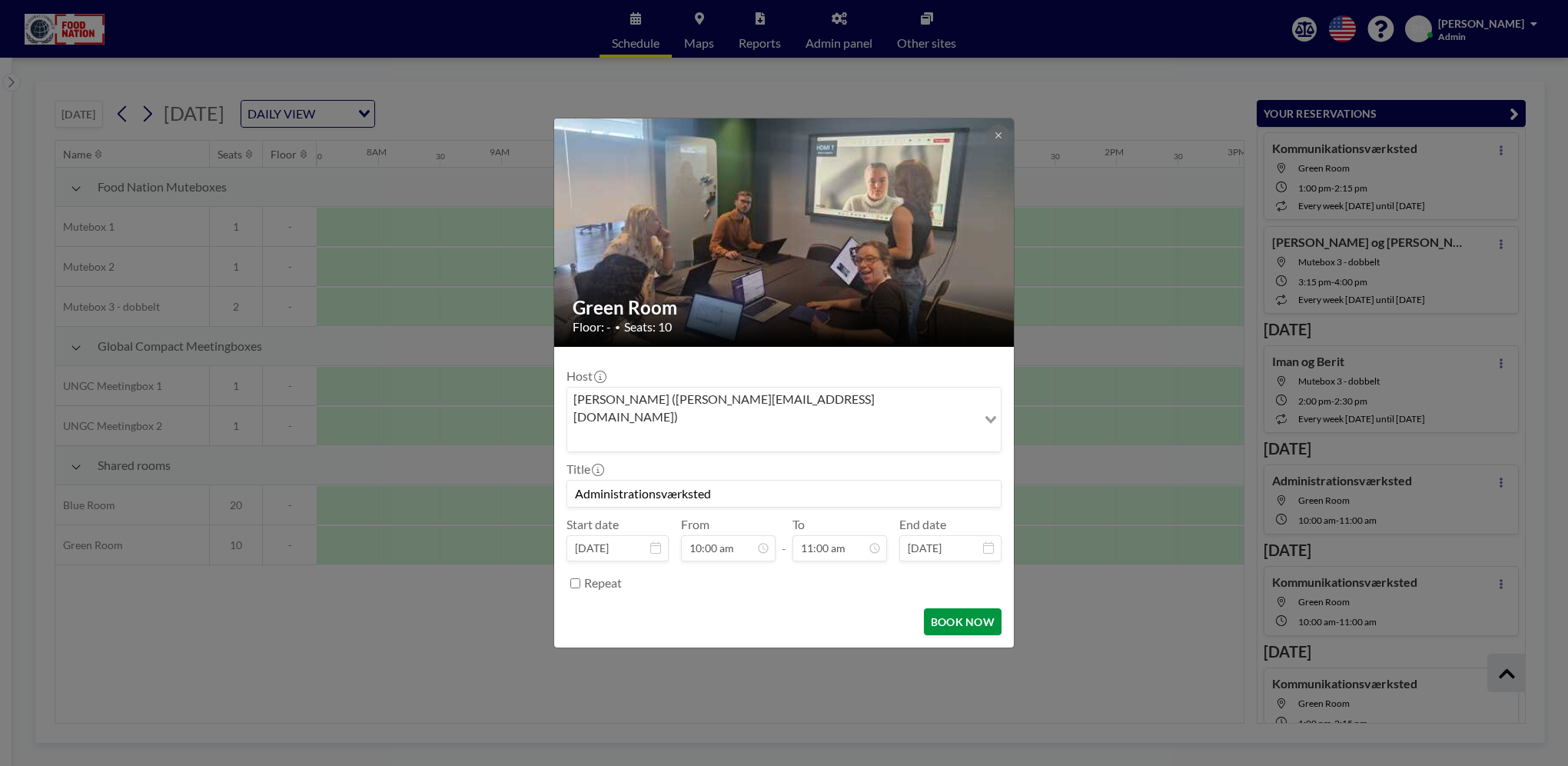
type input "Administrationsværksted"
click at [975, 608] on button "BOOK NOW" at bounding box center [962, 621] width 78 height 27
